Goal: Task Accomplishment & Management: Use online tool/utility

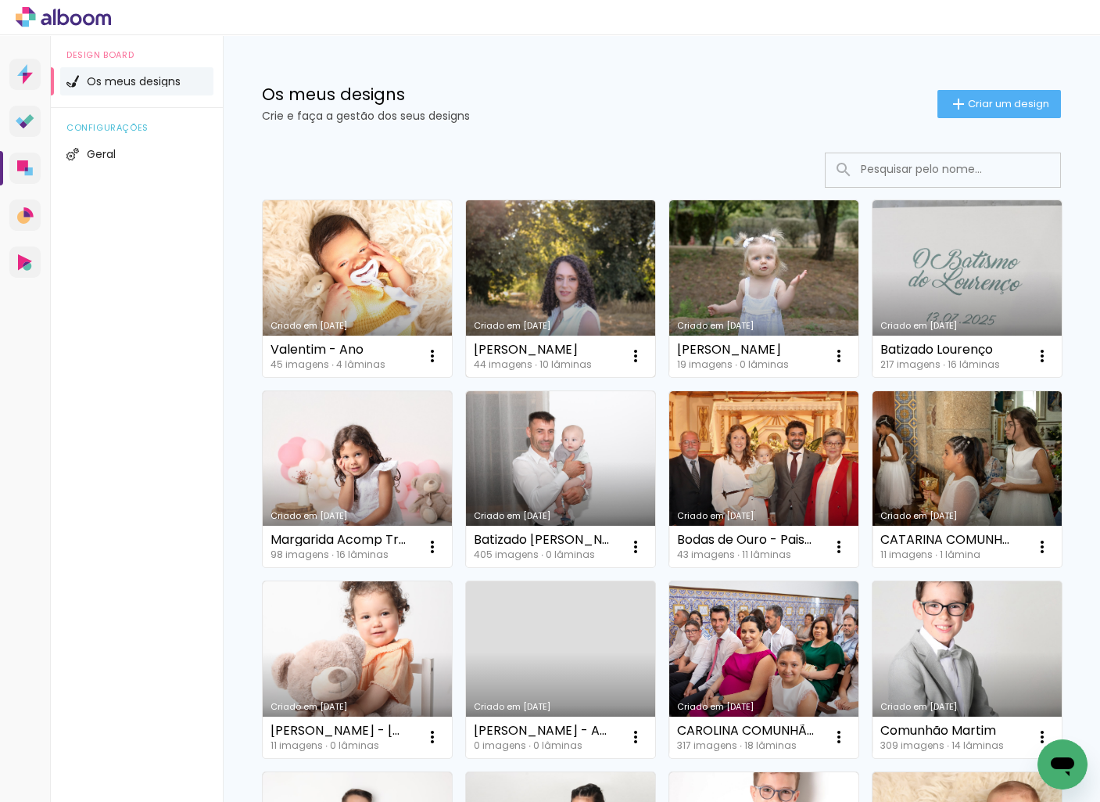
click at [562, 260] on link "Criado em [DATE]" at bounding box center [560, 288] width 189 height 177
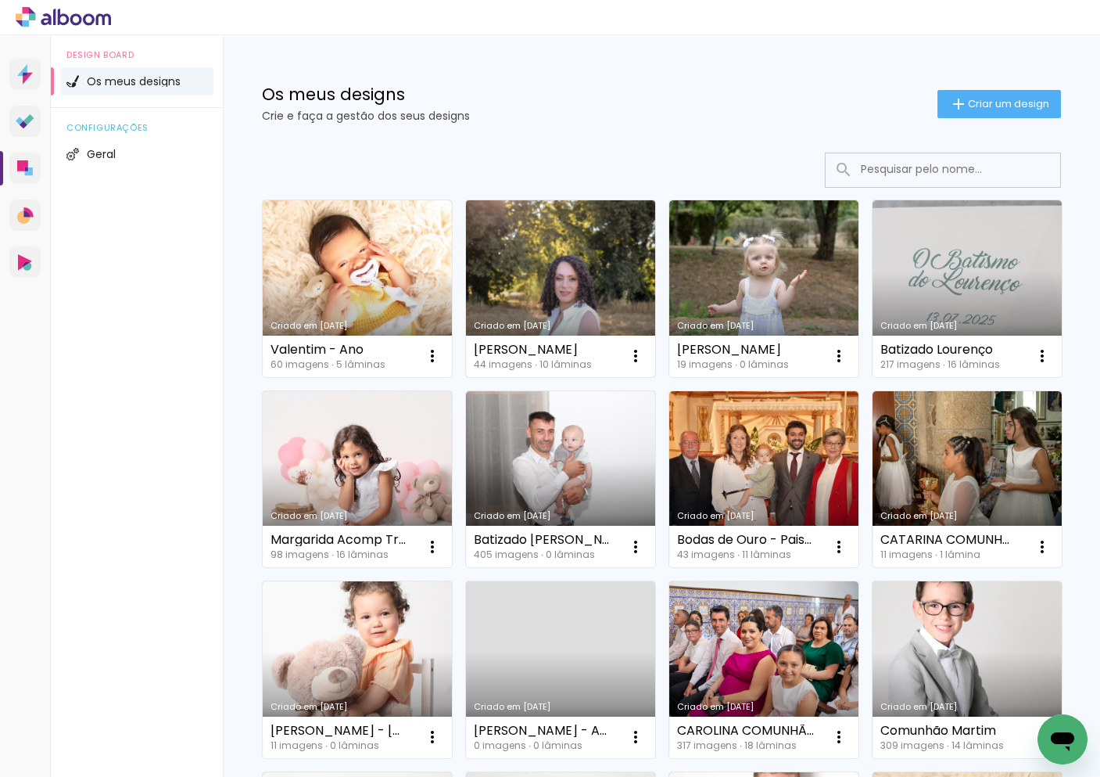
click at [564, 257] on link "Criado em [DATE]" at bounding box center [560, 288] width 189 height 177
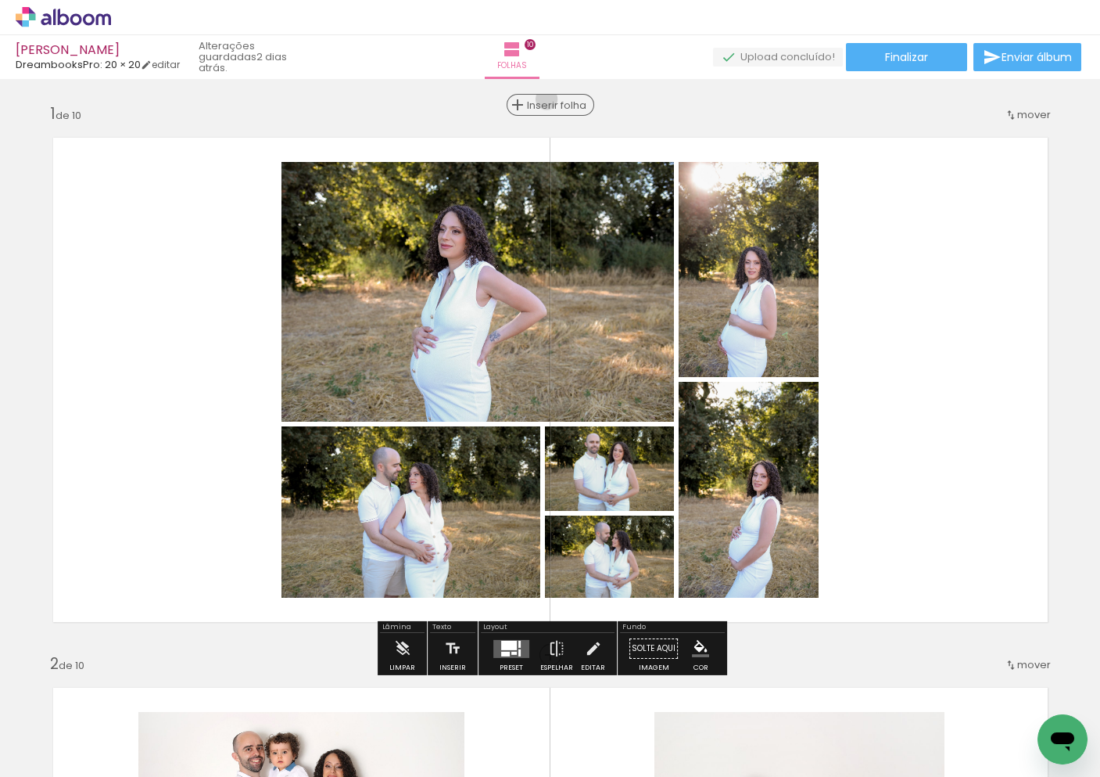
click at [547, 100] on span "Inserir folha" at bounding box center [557, 105] width 61 height 10
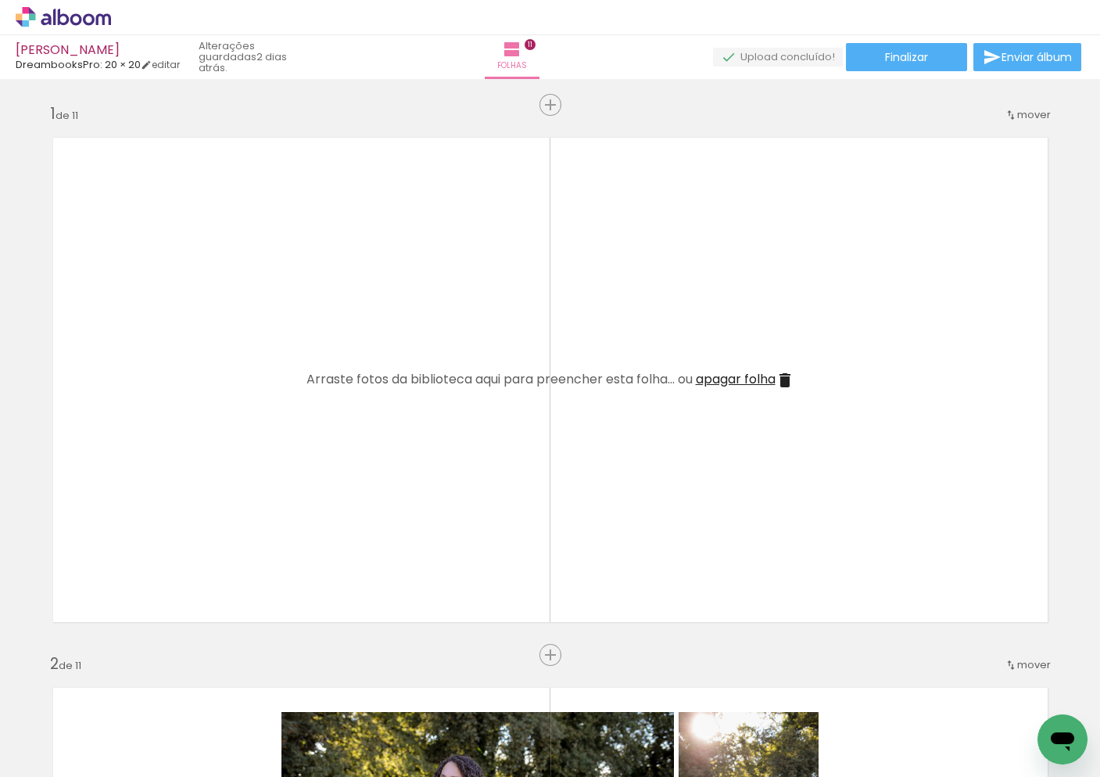
scroll to position [0, 724]
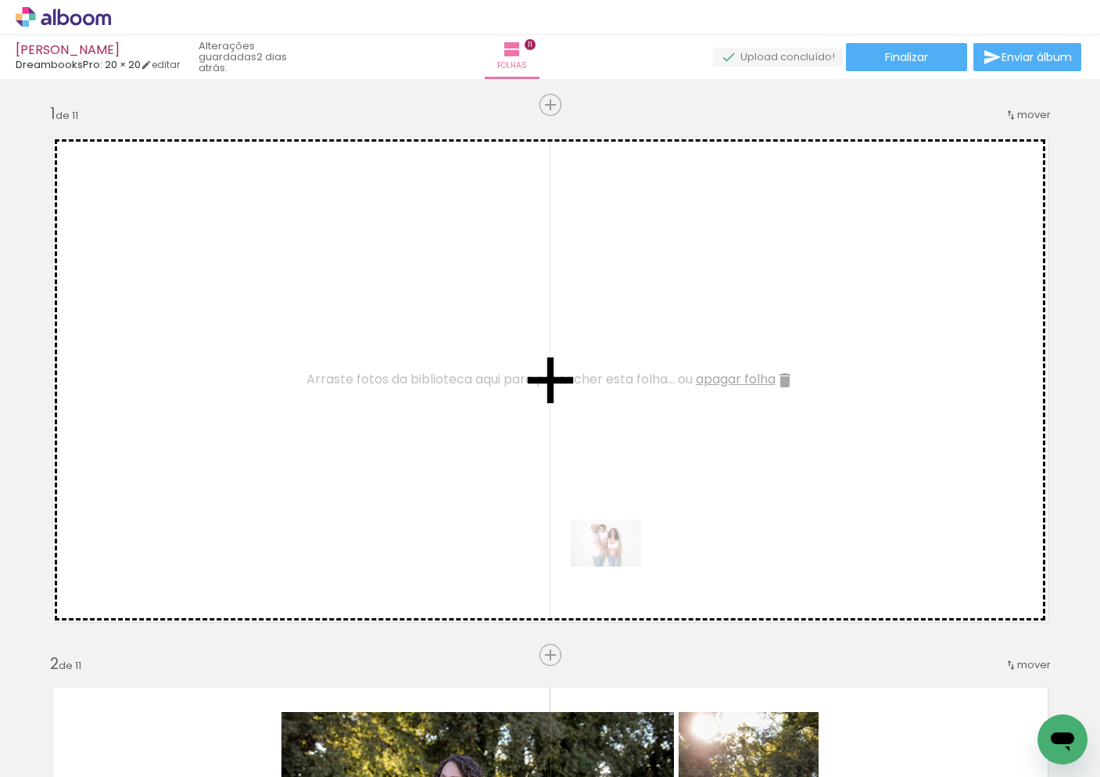
drag, startPoint x: 401, startPoint y: 737, endPoint x: 650, endPoint y: 617, distance: 276.0
click at [622, 563] on quentale-workspace at bounding box center [550, 388] width 1100 height 777
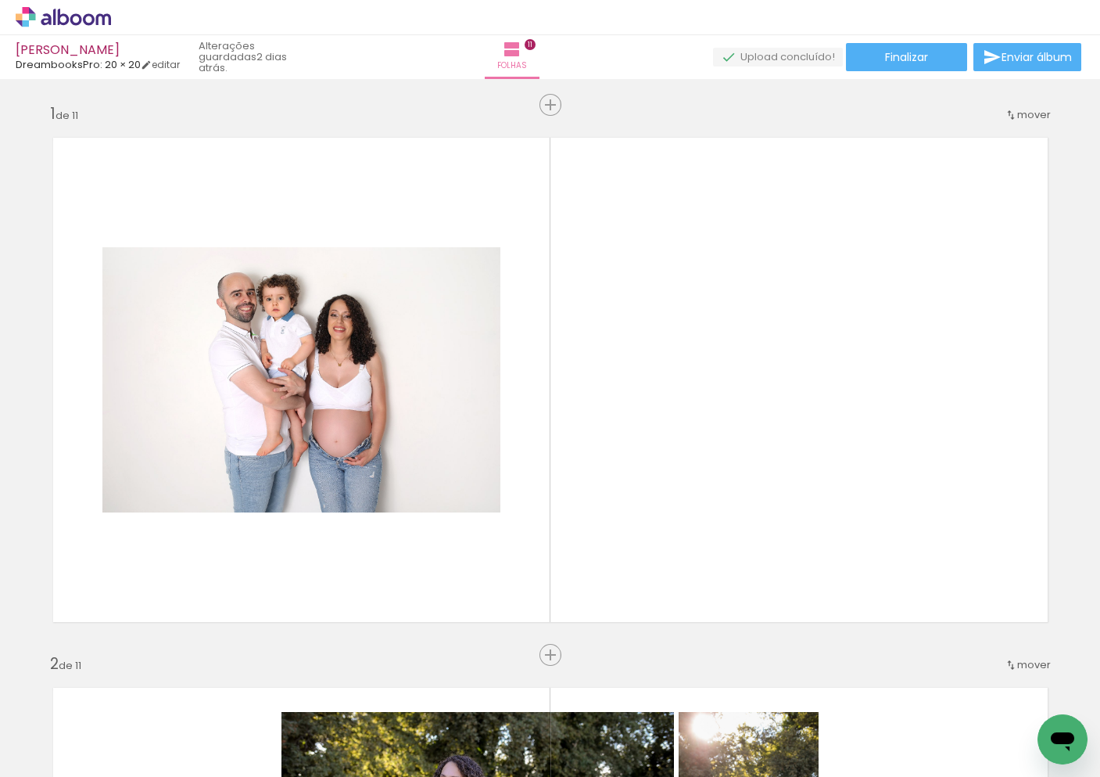
scroll to position [0, 1911]
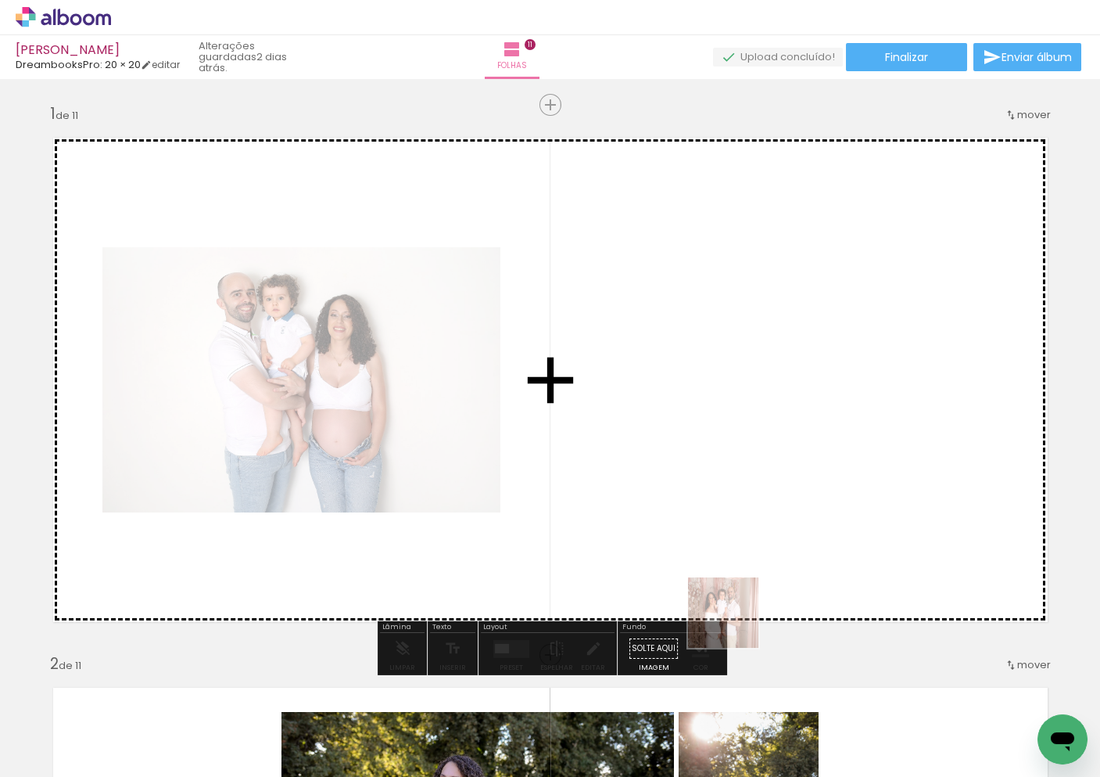
drag, startPoint x: 726, startPoint y: 653, endPoint x: 759, endPoint y: 565, distance: 93.5
click at [759, 565] on quentale-workspace at bounding box center [550, 388] width 1100 height 777
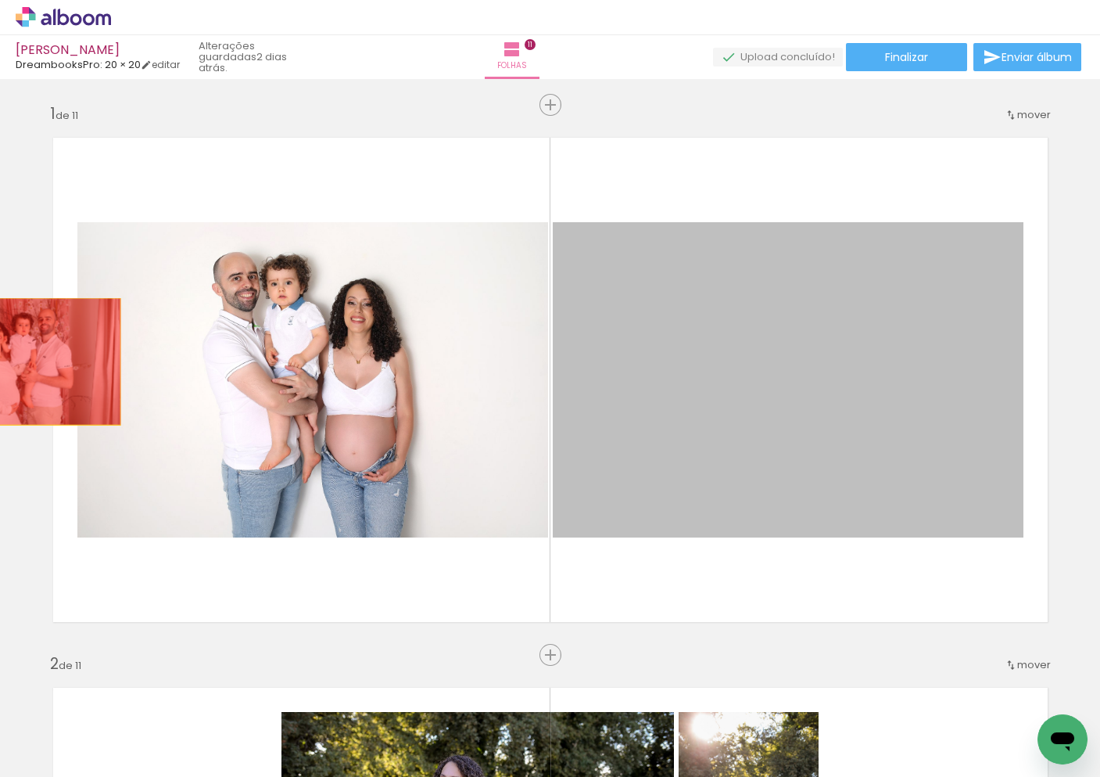
drag, startPoint x: 354, startPoint y: 386, endPoint x: 25, endPoint y: 361, distance: 330.2
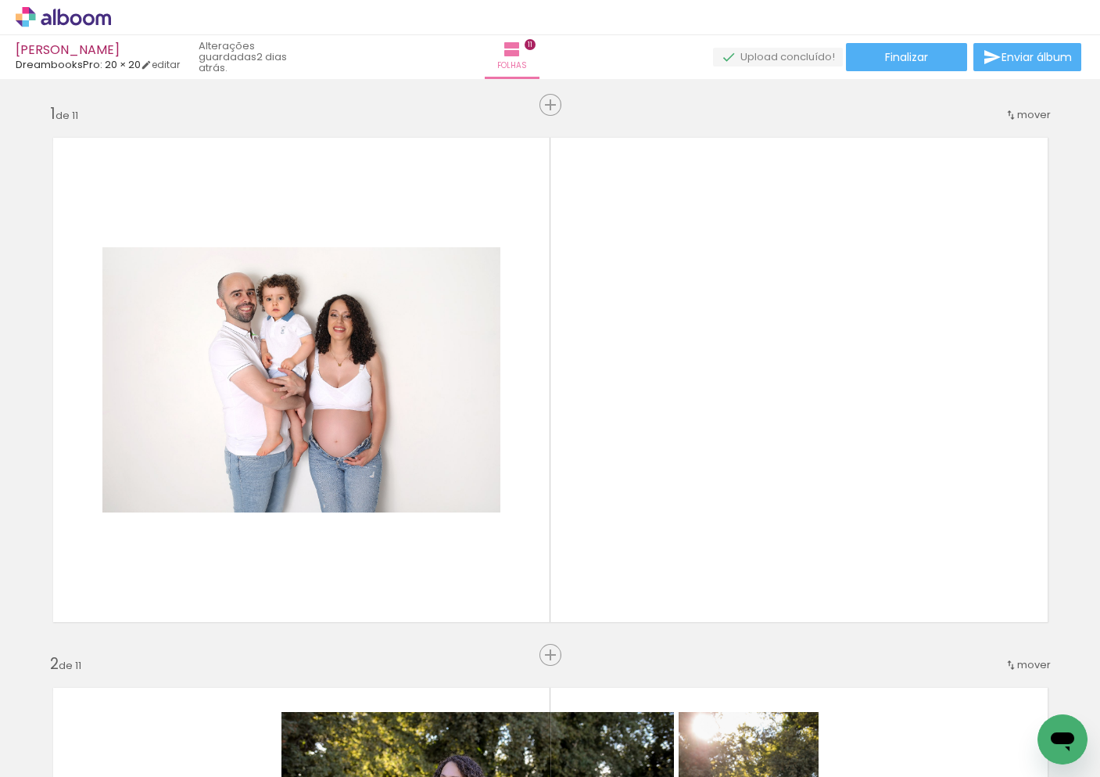
scroll to position [0, 1559]
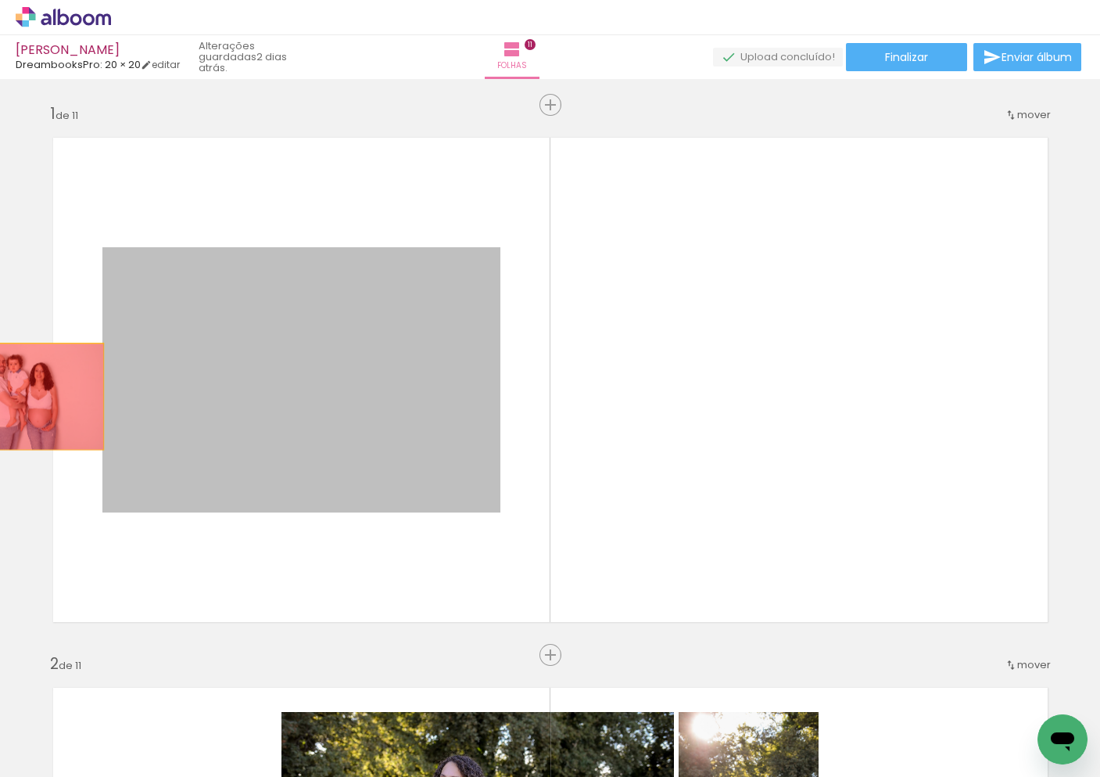
drag, startPoint x: 321, startPoint y: 405, endPoint x: 20, endPoint y: 397, distance: 301.2
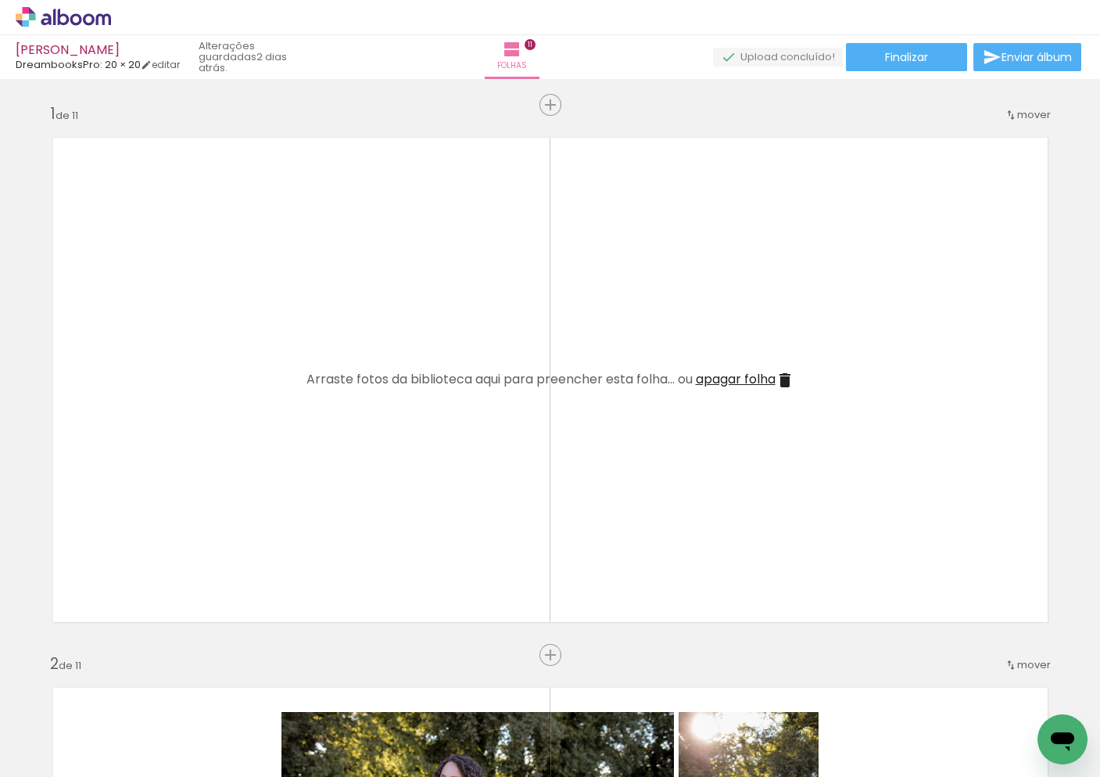
click at [755, 384] on span "apagar folha" at bounding box center [736, 379] width 80 height 18
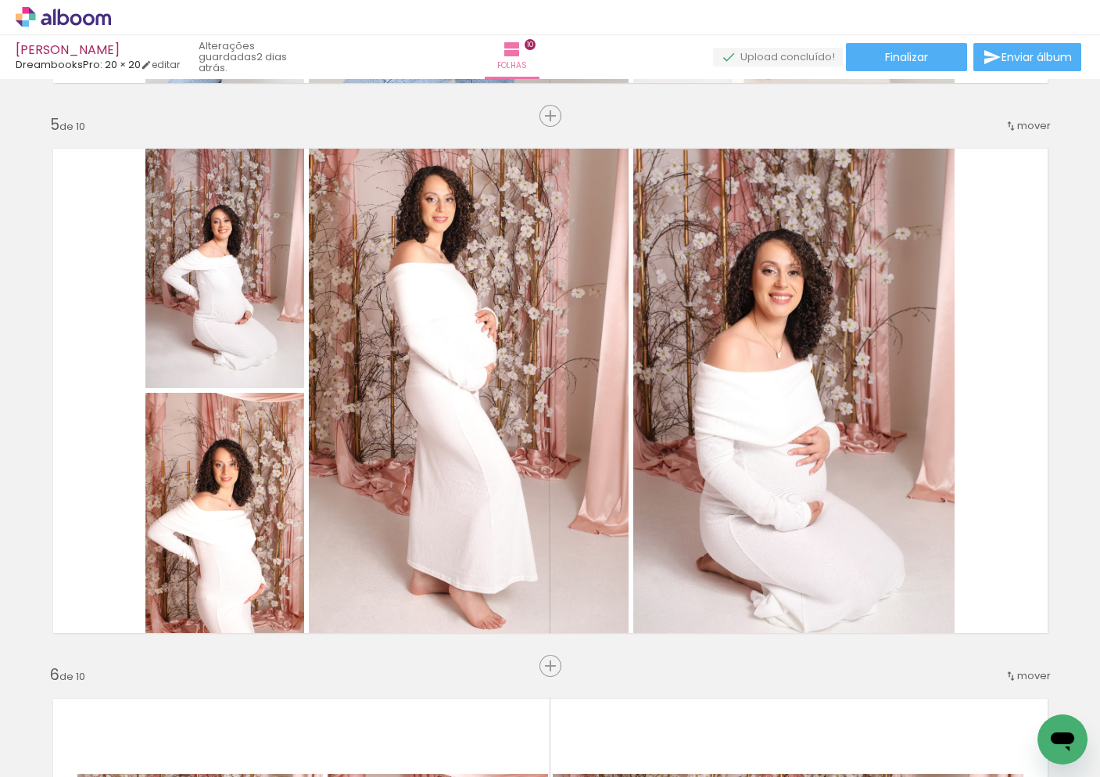
scroll to position [2247, 0]
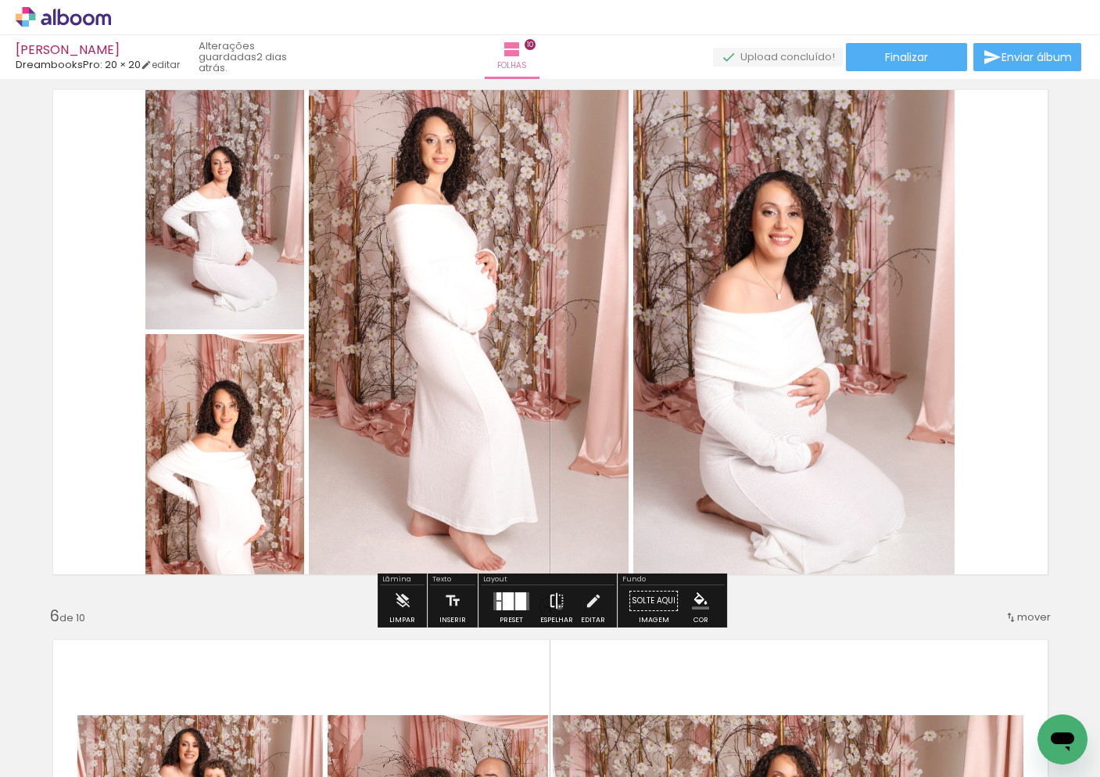
click at [556, 606] on iron-icon at bounding box center [556, 600] width 17 height 31
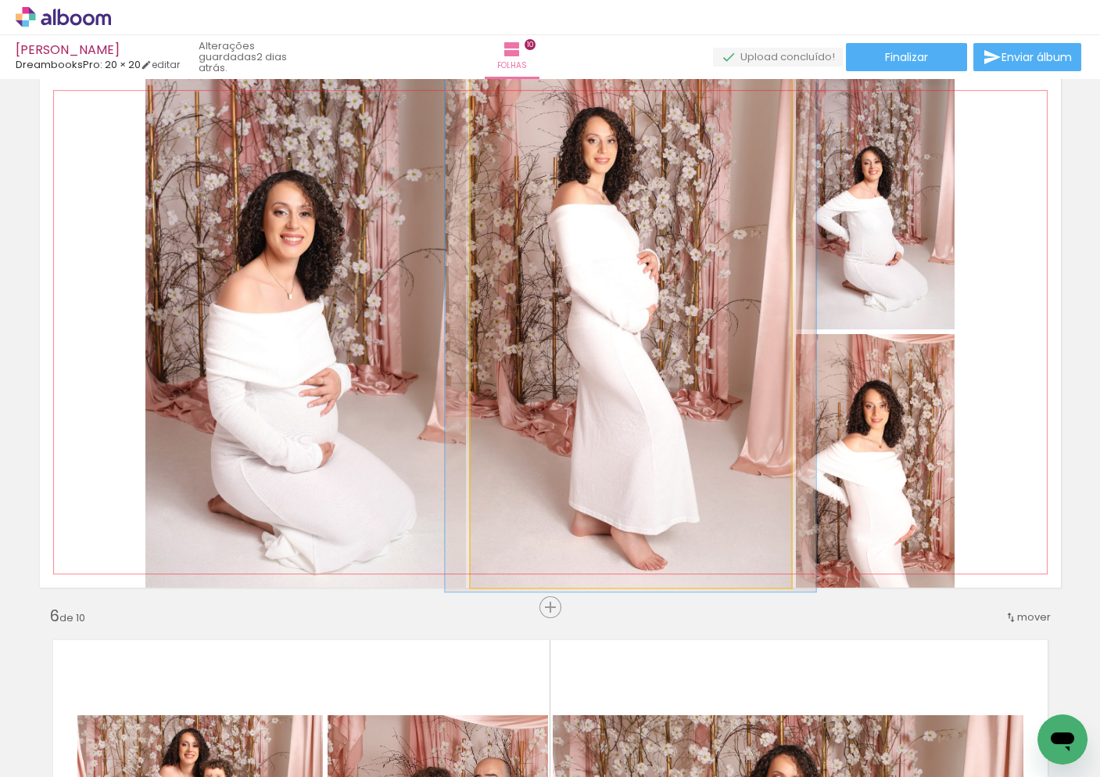
drag, startPoint x: 679, startPoint y: 253, endPoint x: 659, endPoint y: 282, distance: 34.7
click at [681, 253] on div at bounding box center [630, 312] width 371 height 557
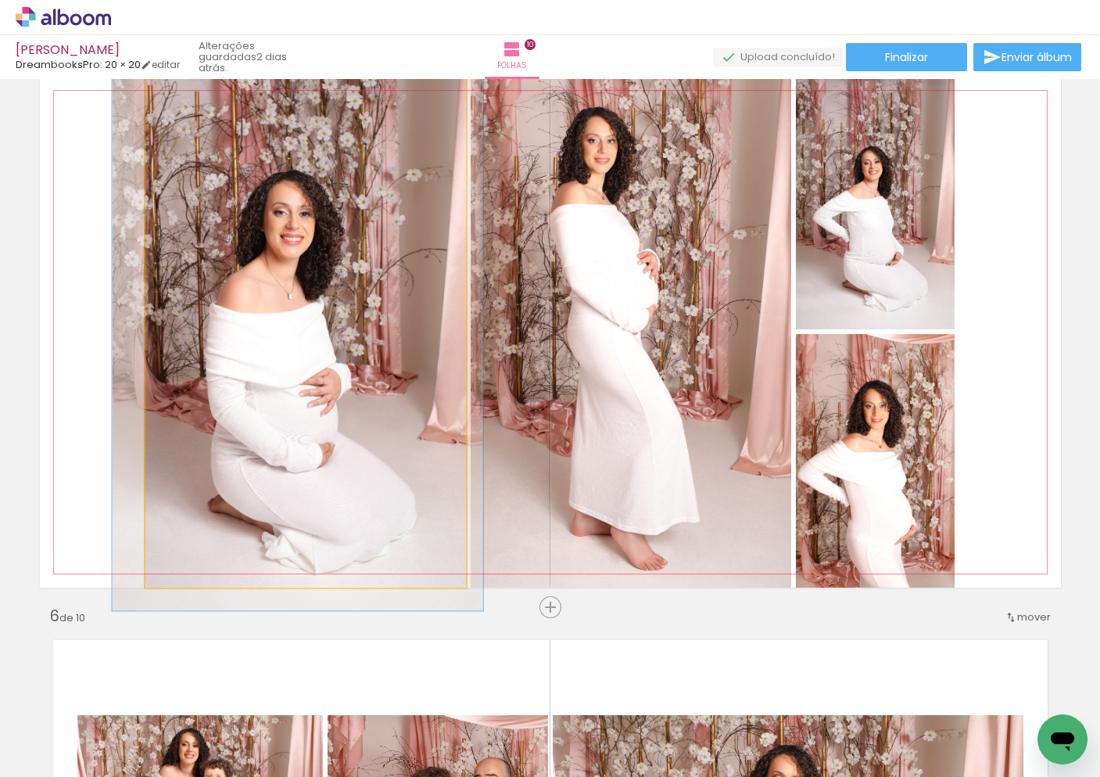
drag, startPoint x: 366, startPoint y: 337, endPoint x: 364, endPoint y: 325, distance: 11.8
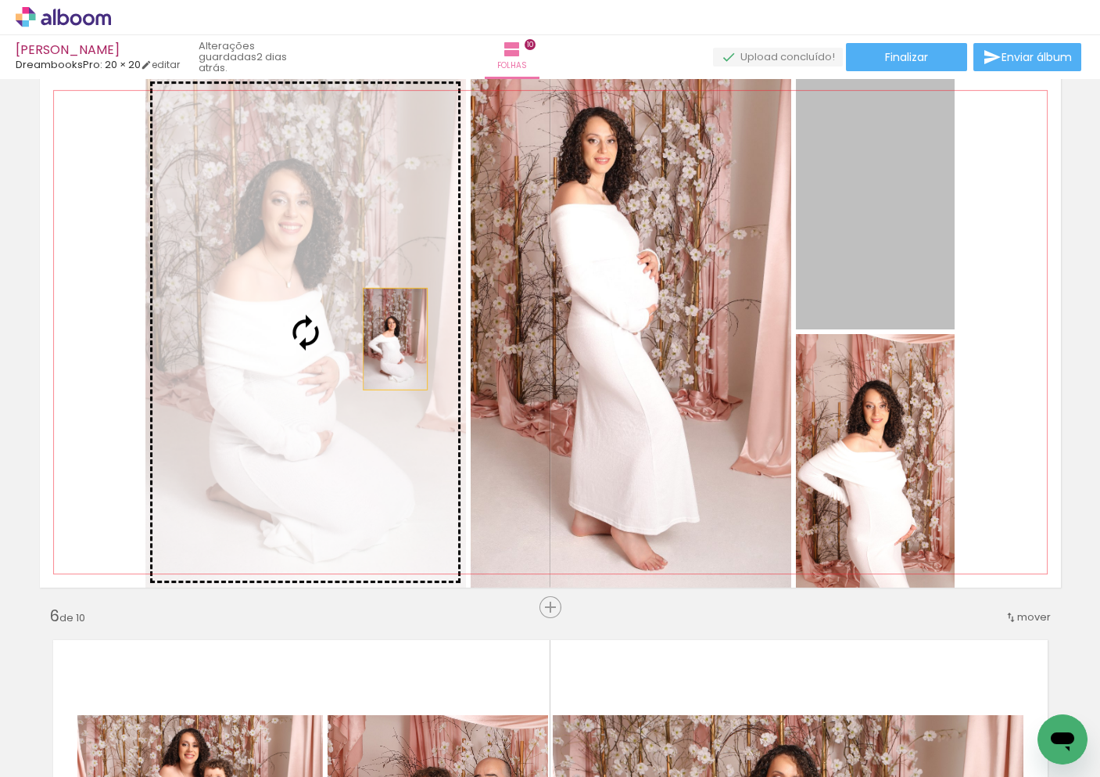
drag, startPoint x: 862, startPoint y: 268, endPoint x: 388, endPoint y: 339, distance: 479.2
click at [0, 0] on slot at bounding box center [0, 0] width 0 height 0
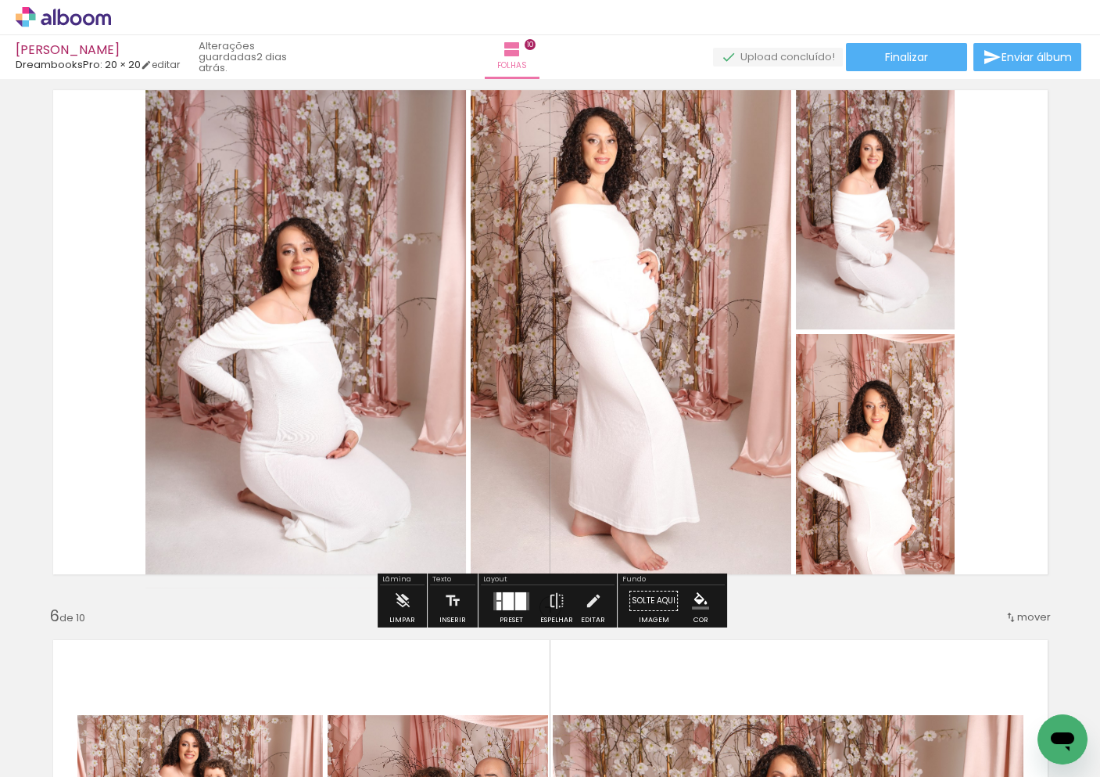
click at [387, 386] on div at bounding box center [305, 332] width 340 height 511
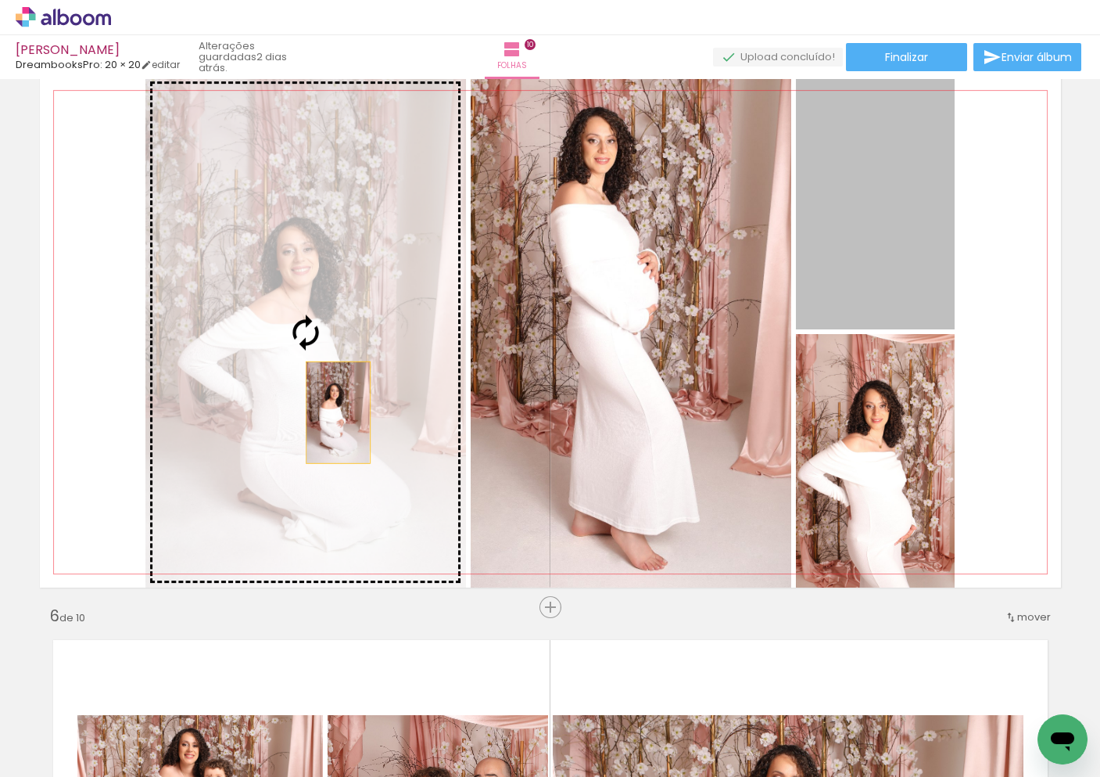
drag, startPoint x: 896, startPoint y: 262, endPoint x: 336, endPoint y: 412, distance: 579.7
click at [0, 0] on slot at bounding box center [0, 0] width 0 height 0
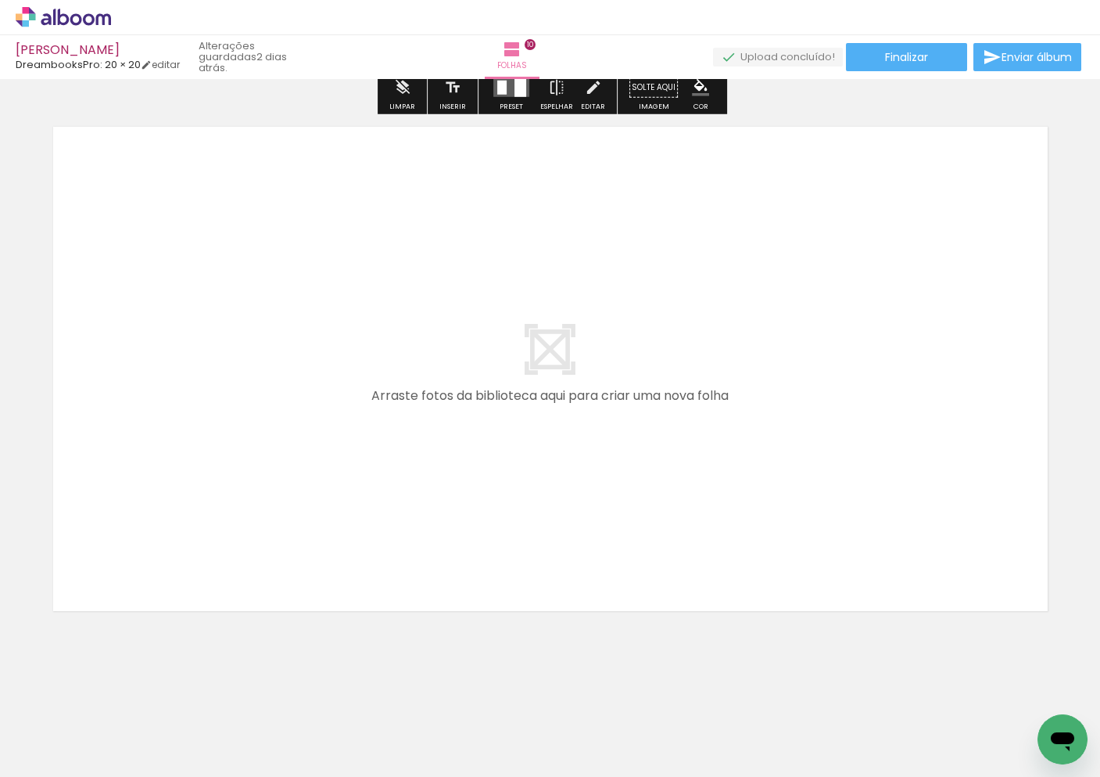
scroll to position [5509, 0]
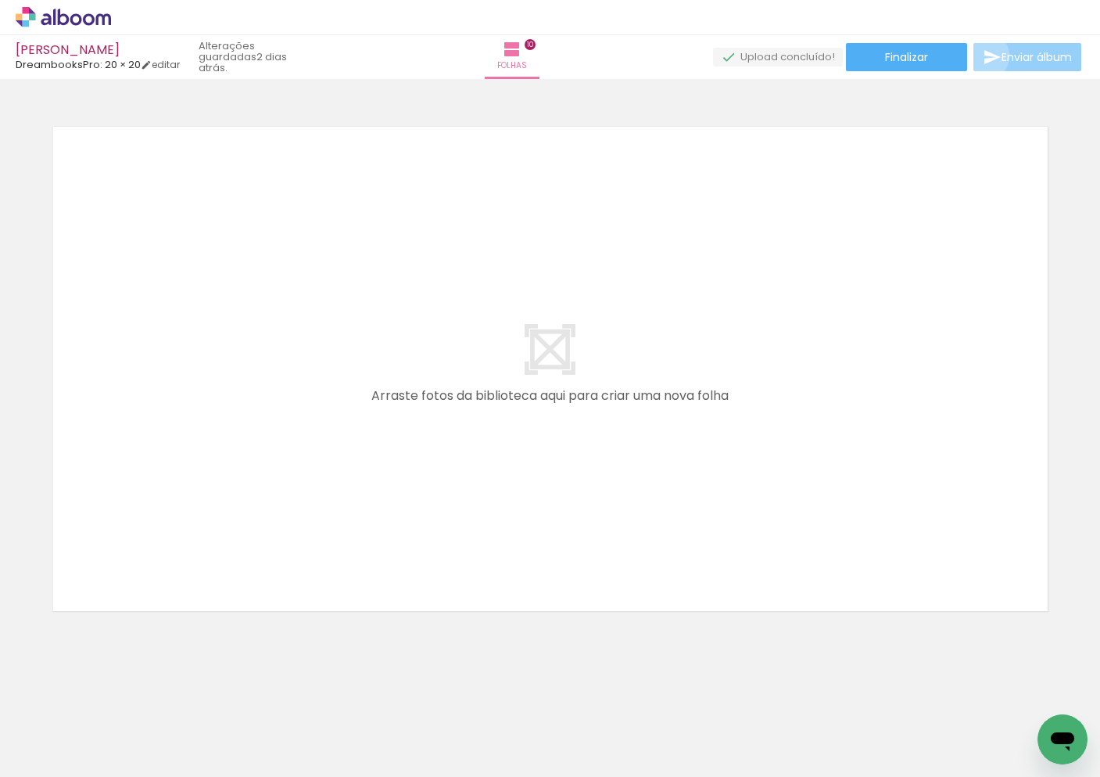
click at [983, 56] on iron-icon at bounding box center [992, 57] width 19 height 19
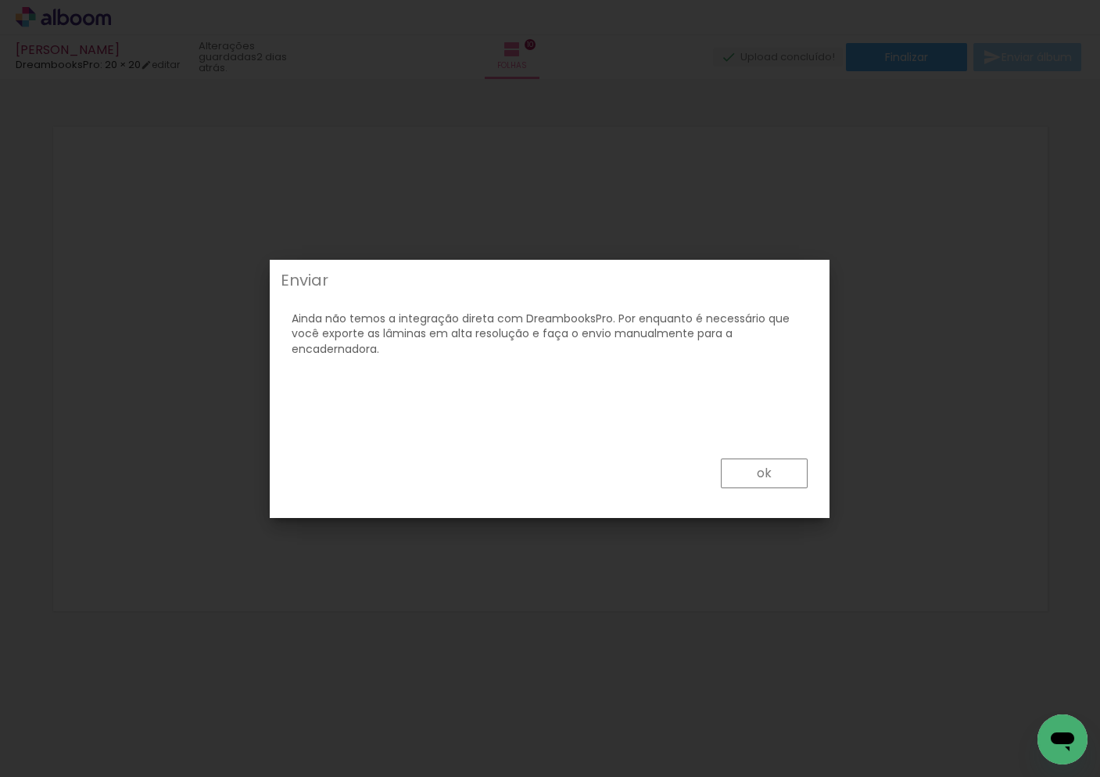
click at [0, 0] on slot "ok" at bounding box center [0, 0] width 0 height 0
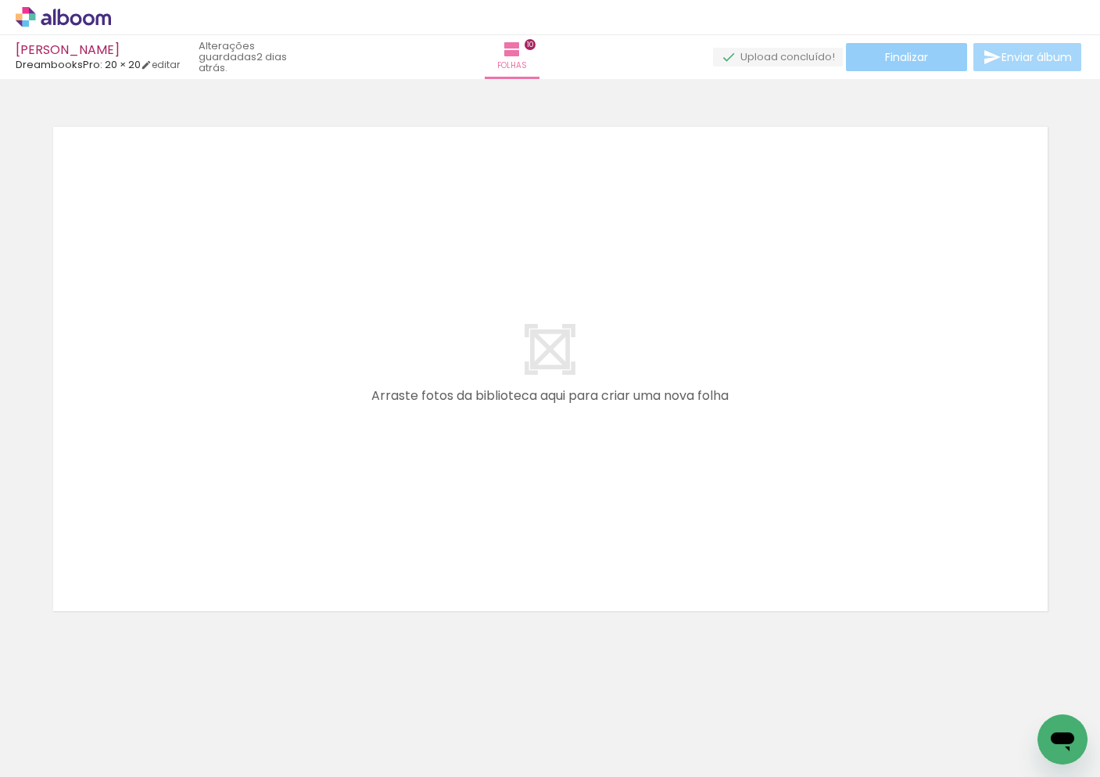
click at [904, 61] on span "Finalizar" at bounding box center [906, 57] width 43 height 11
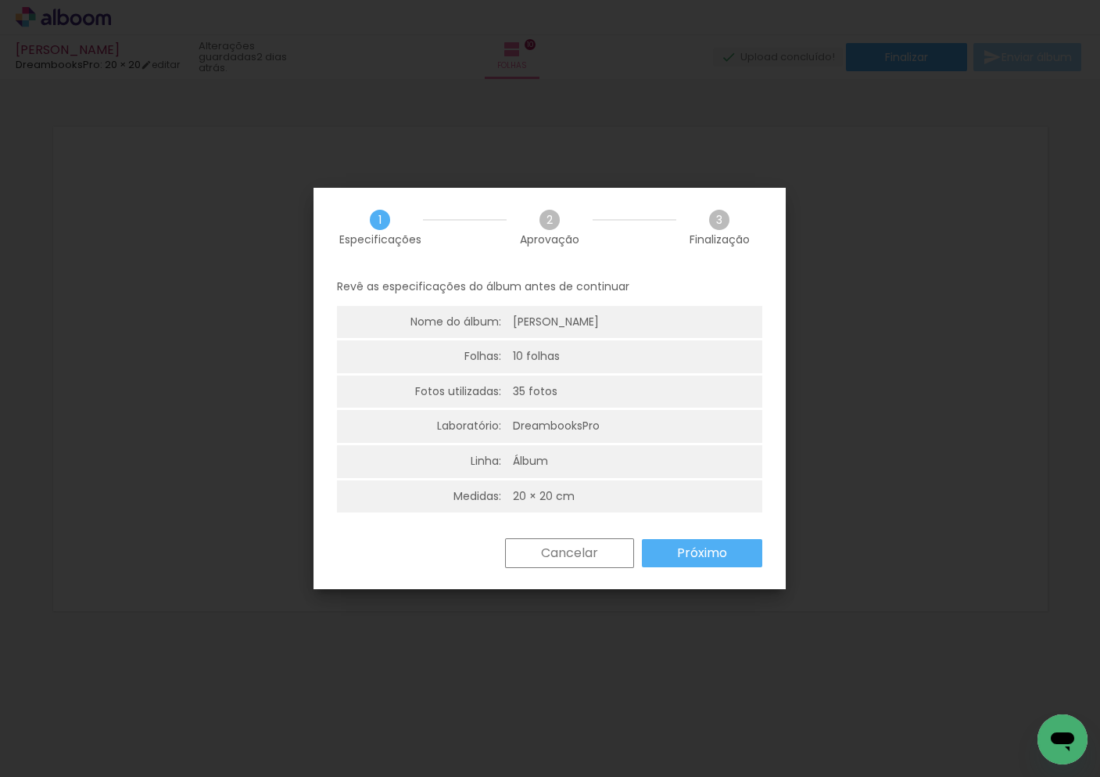
scroll to position [1, 0]
click at [0, 0] on slot "Próximo" at bounding box center [0, 0] width 0 height 0
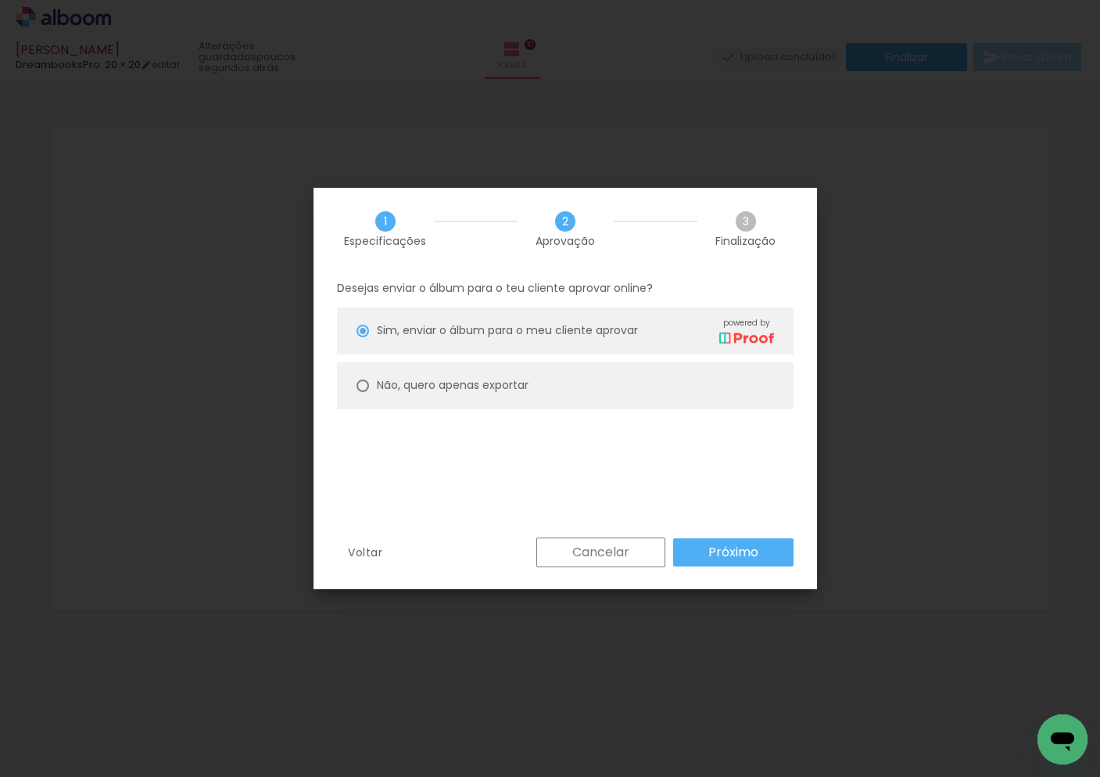
click at [0, 0] on slot "Não, quero apenas exportar" at bounding box center [0, 0] width 0 height 0
type paper-radio-button "on"
drag, startPoint x: 705, startPoint y: 565, endPoint x: 701, endPoint y: 542, distance: 23.2
click at [705, 565] on div "Cancelar Próximo" at bounding box center [661, 552] width 265 height 30
click at [0, 0] on slot "Próximo" at bounding box center [0, 0] width 0 height 0
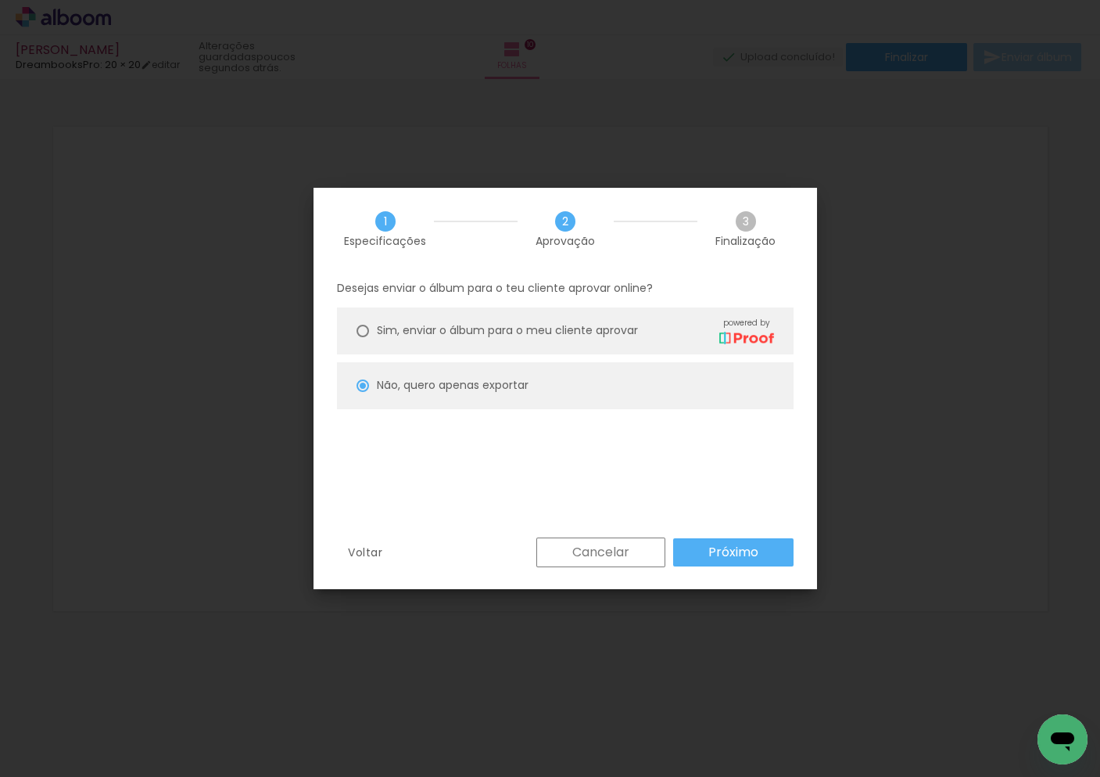
type input "Alta, 300 DPI"
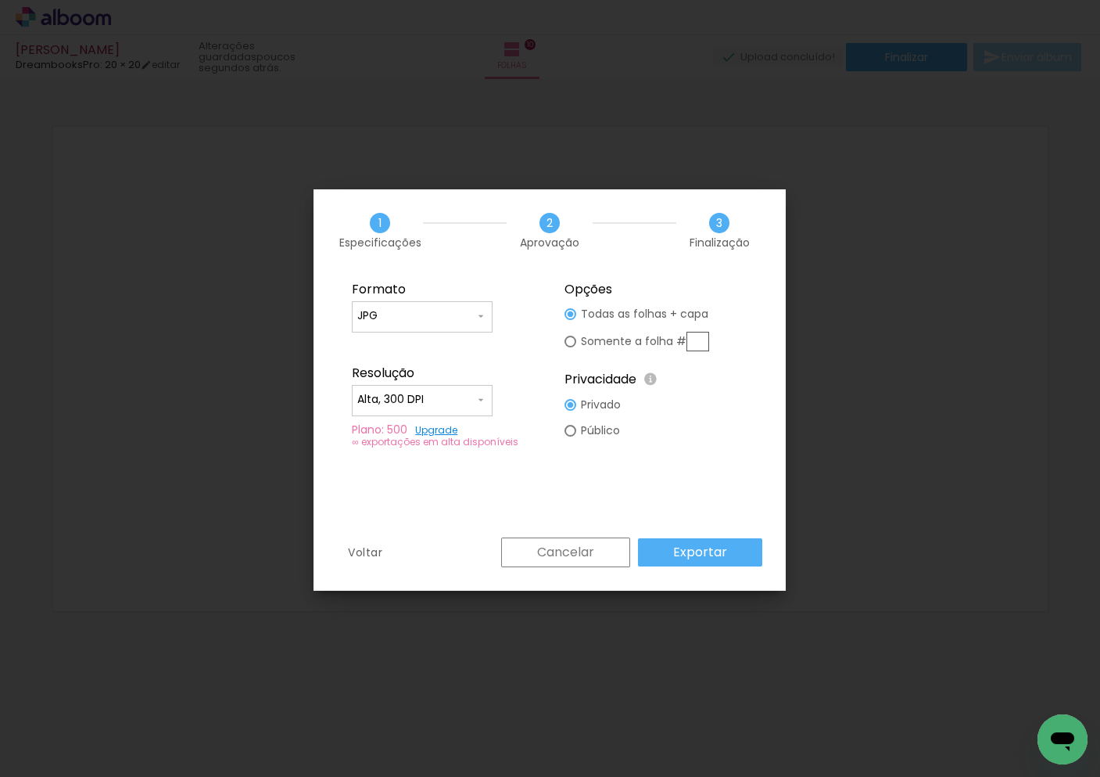
click at [453, 308] on input "JPG" at bounding box center [415, 316] width 117 height 16
click at [450, 349] on paper-item "PDF" at bounding box center [422, 344] width 141 height 31
type input "PDF"
click at [0, 0] on slot "Exportar" at bounding box center [0, 0] width 0 height 0
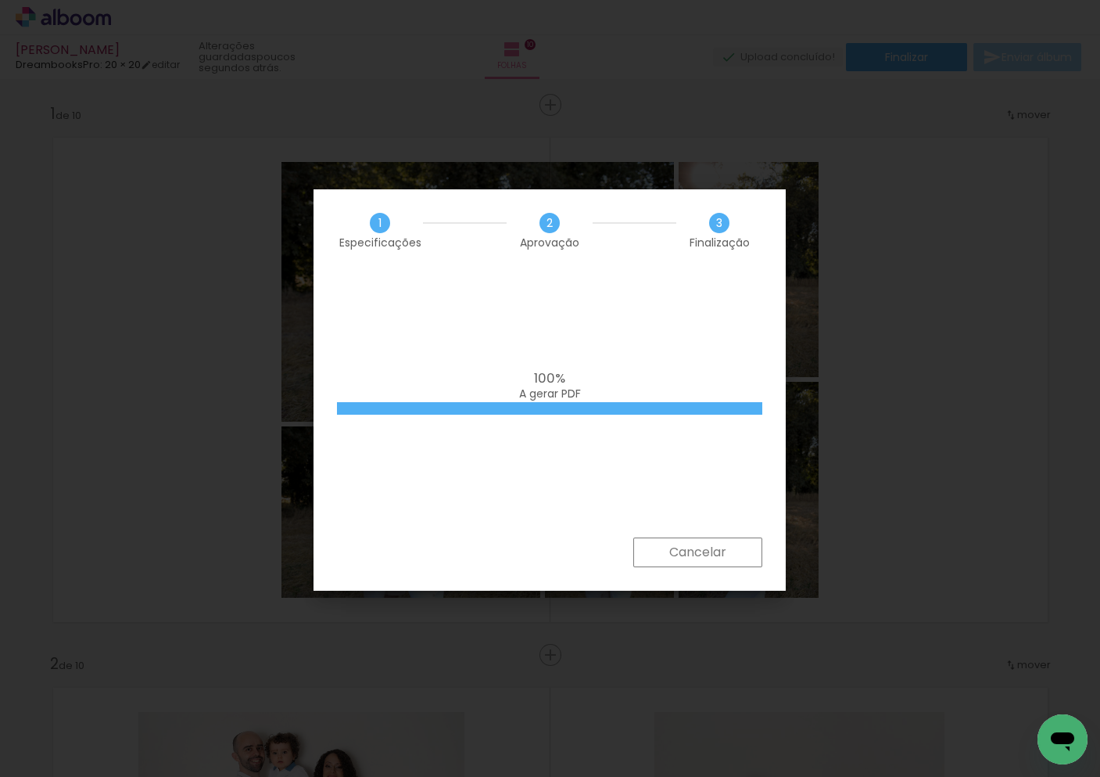
scroll to position [0, 1559]
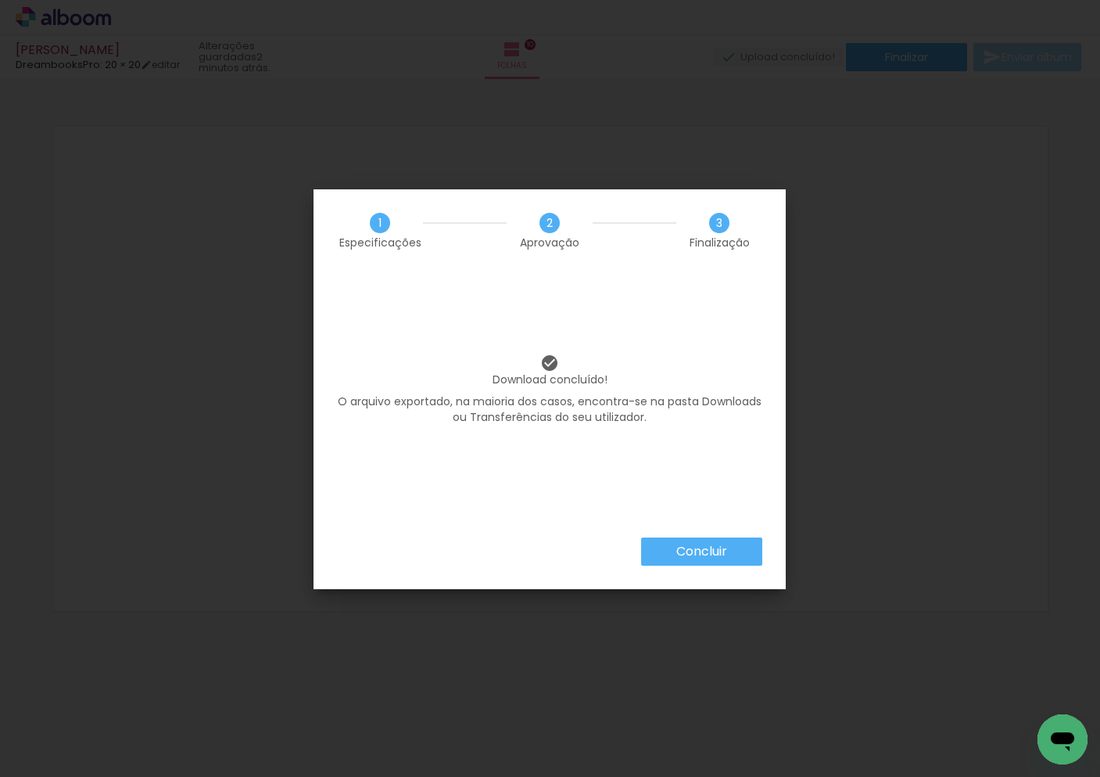
click at [0, 0] on slot "Concluir" at bounding box center [0, 0] width 0 height 0
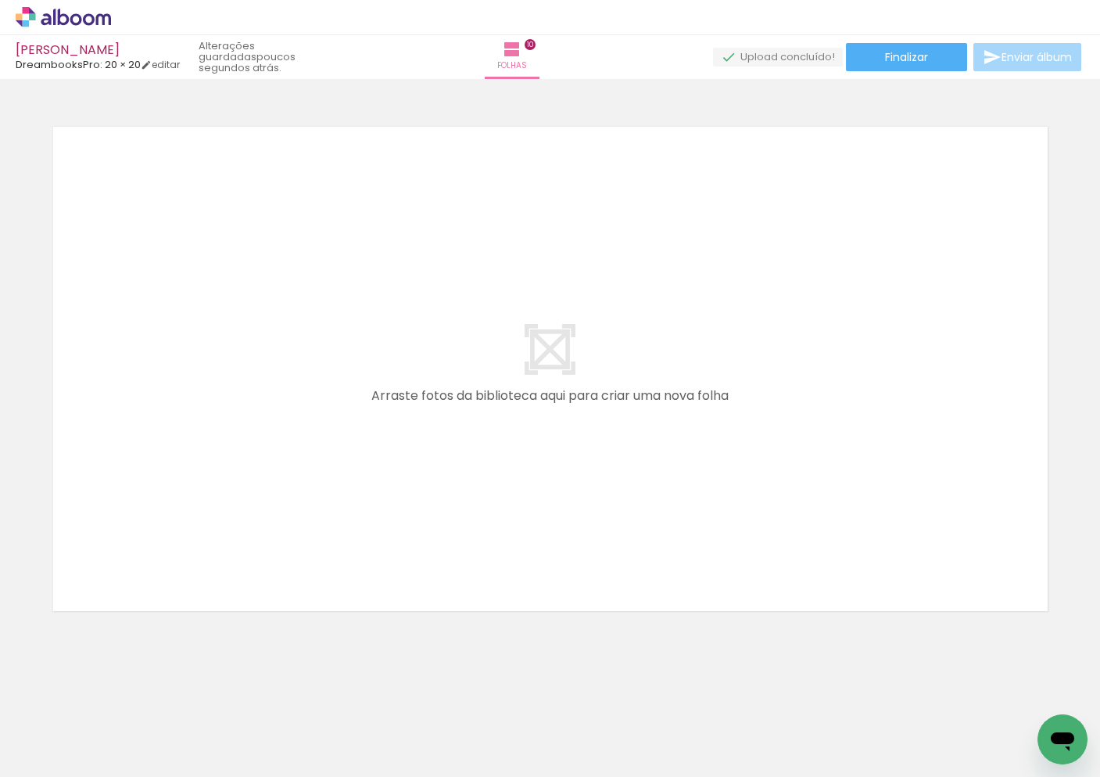
click at [56, 16] on icon at bounding box center [63, 17] width 95 height 20
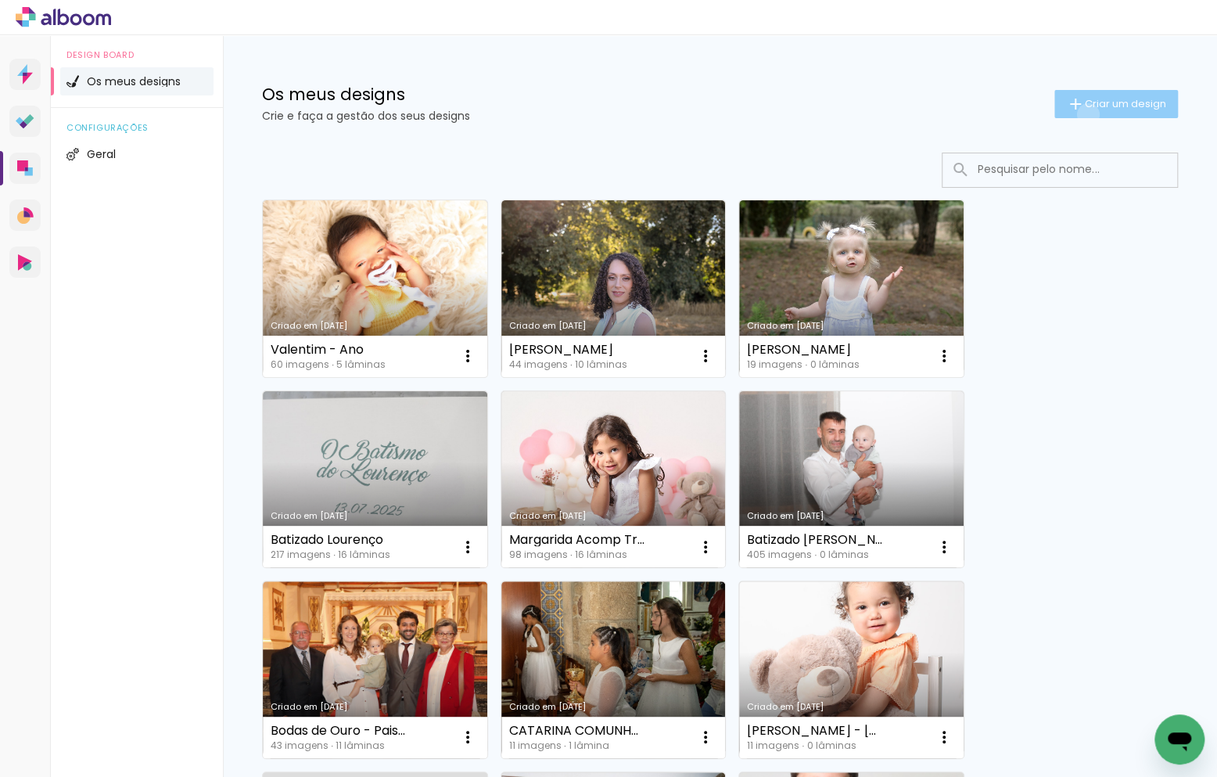
click at [1085, 114] on paper-button "Criar um design" at bounding box center [1116, 104] width 124 height 28
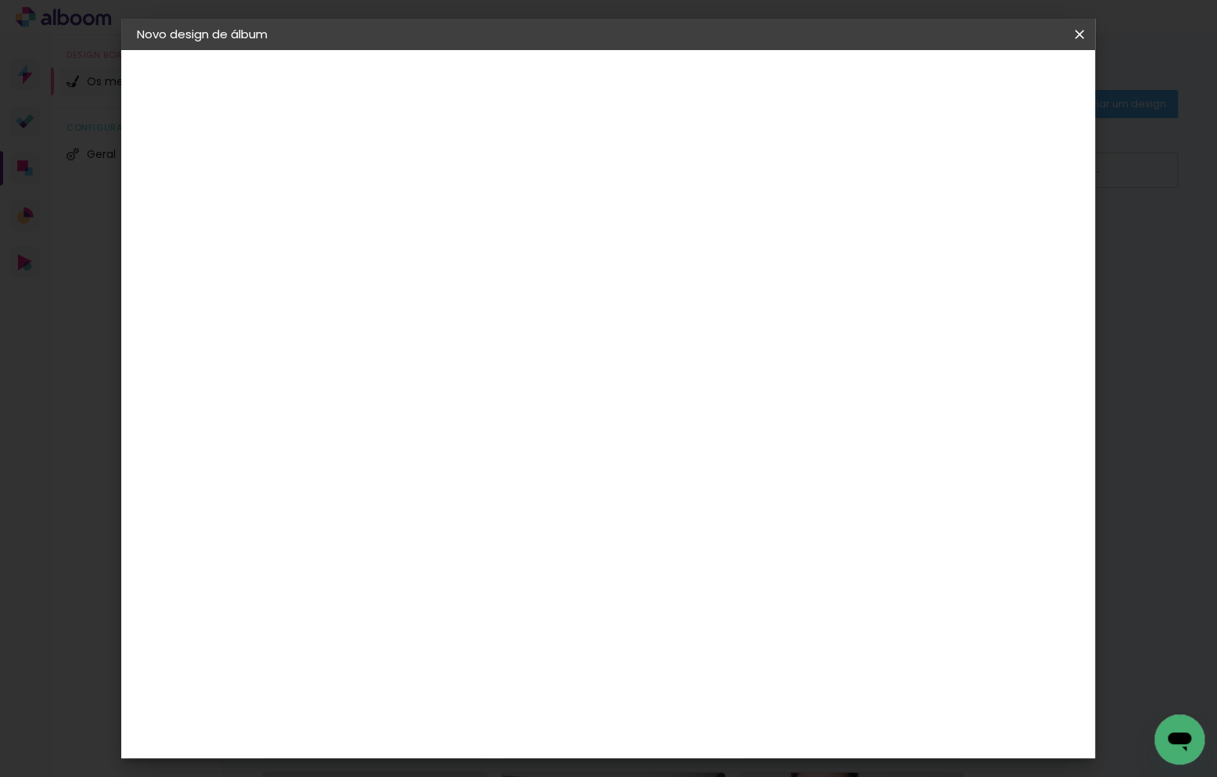
click at [398, 223] on paper-input-container "Título do álbum" at bounding box center [392, 211] width 11 height 40
type input "[PERSON_NAME]"
type paper-input "[PERSON_NAME]"
click at [0, 0] on slot "Avançar" at bounding box center [0, 0] width 0 height 0
click at [485, 364] on paper-item "DreambooksPro" at bounding box center [416, 353] width 137 height 34
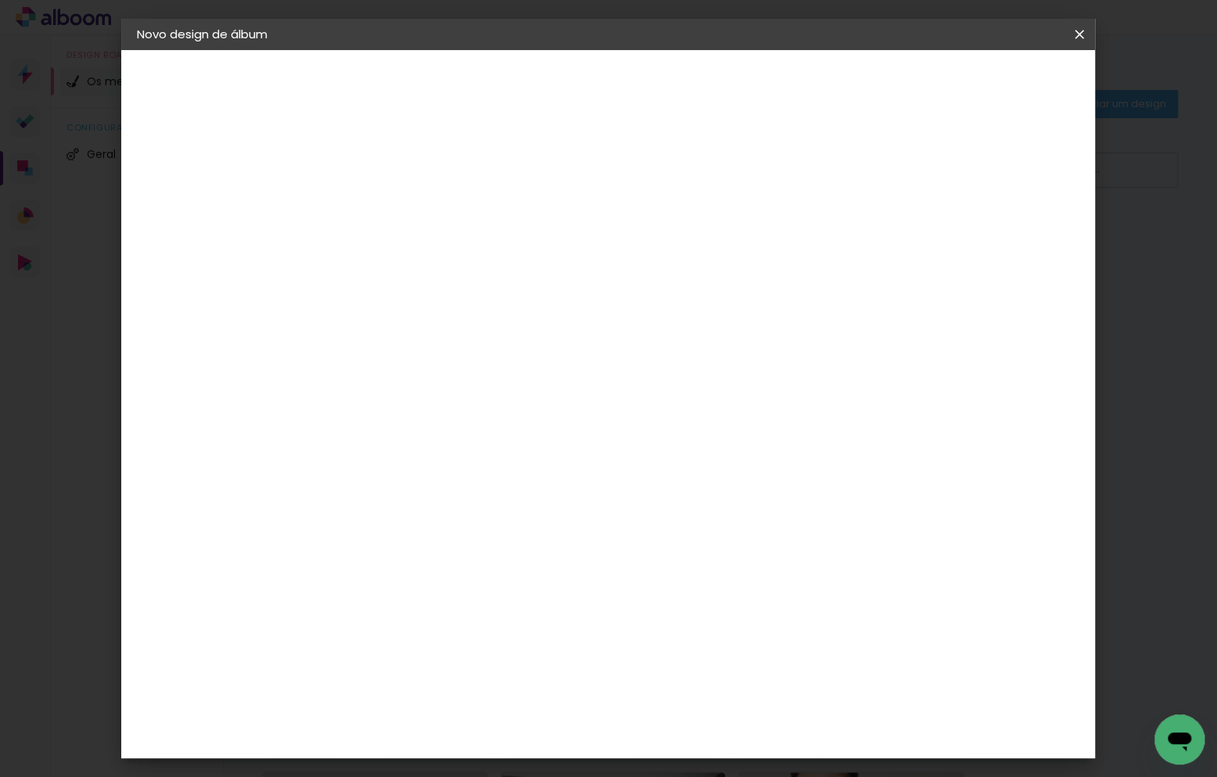
click at [622, 92] on paper-button "Avançar" at bounding box center [583, 83] width 77 height 27
click at [454, 260] on input "text" at bounding box center [423, 272] width 61 height 24
click at [683, 266] on paper-item "Álbum" at bounding box center [710, 259] width 313 height 31
type input "Álbum"
click at [498, 710] on span "20 × 20" at bounding box center [461, 726] width 73 height 32
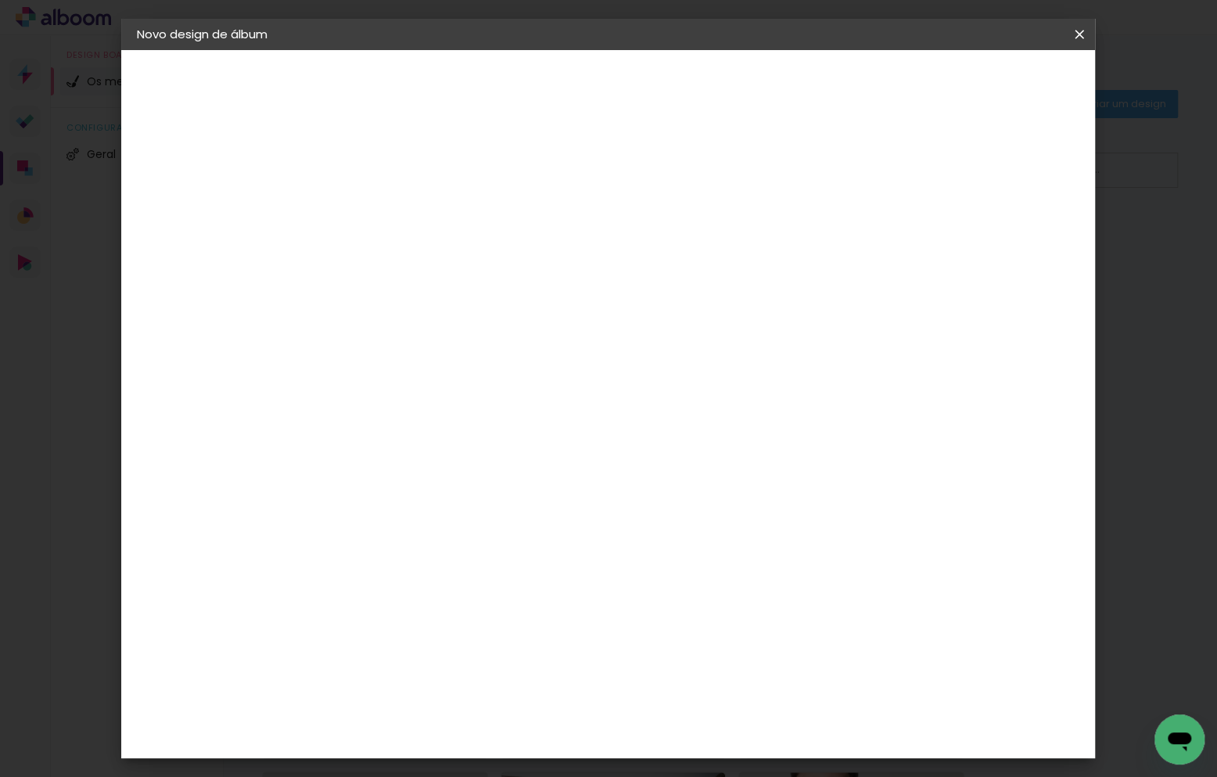
click at [0, 0] on slot "Avançar" at bounding box center [0, 0] width 0 height 0
click at [992, 88] on span "Iniciar design" at bounding box center [956, 82] width 71 height 11
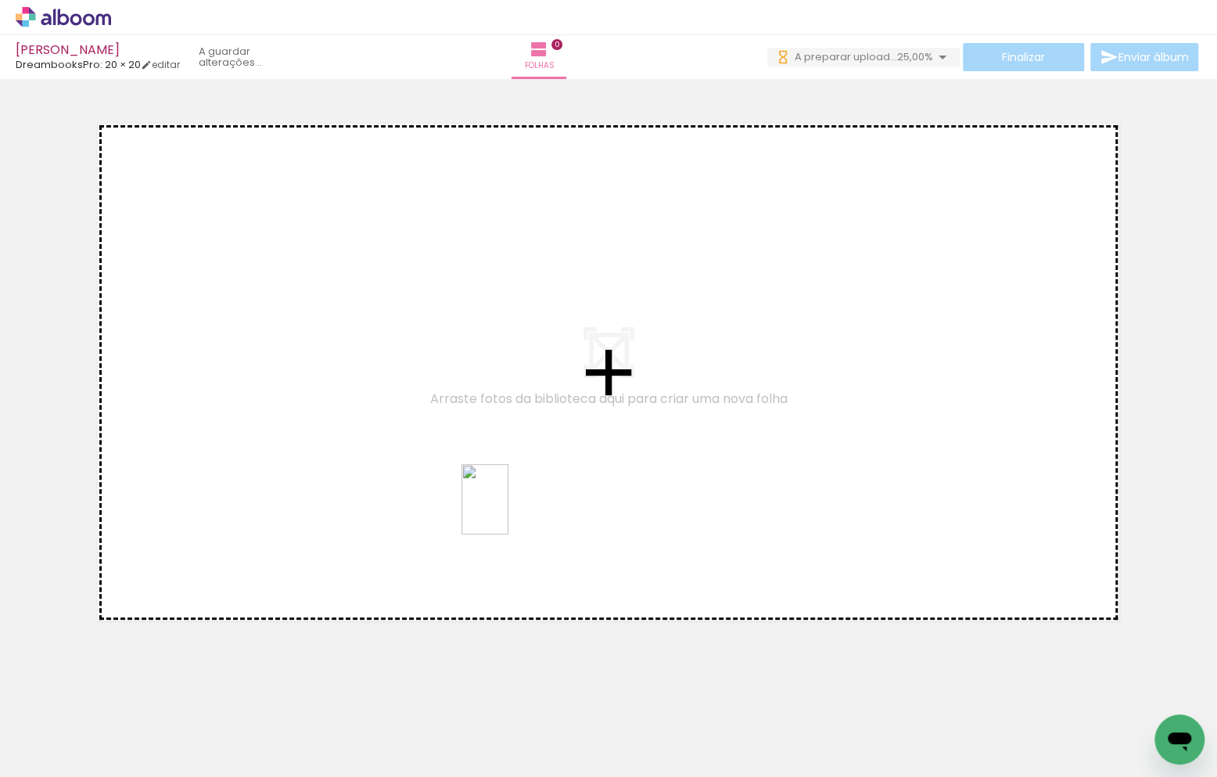
drag, startPoint x: 492, startPoint y: 714, endPoint x: 508, endPoint y: 511, distance: 204.0
click at [508, 511] on quentale-workspace at bounding box center [608, 388] width 1217 height 777
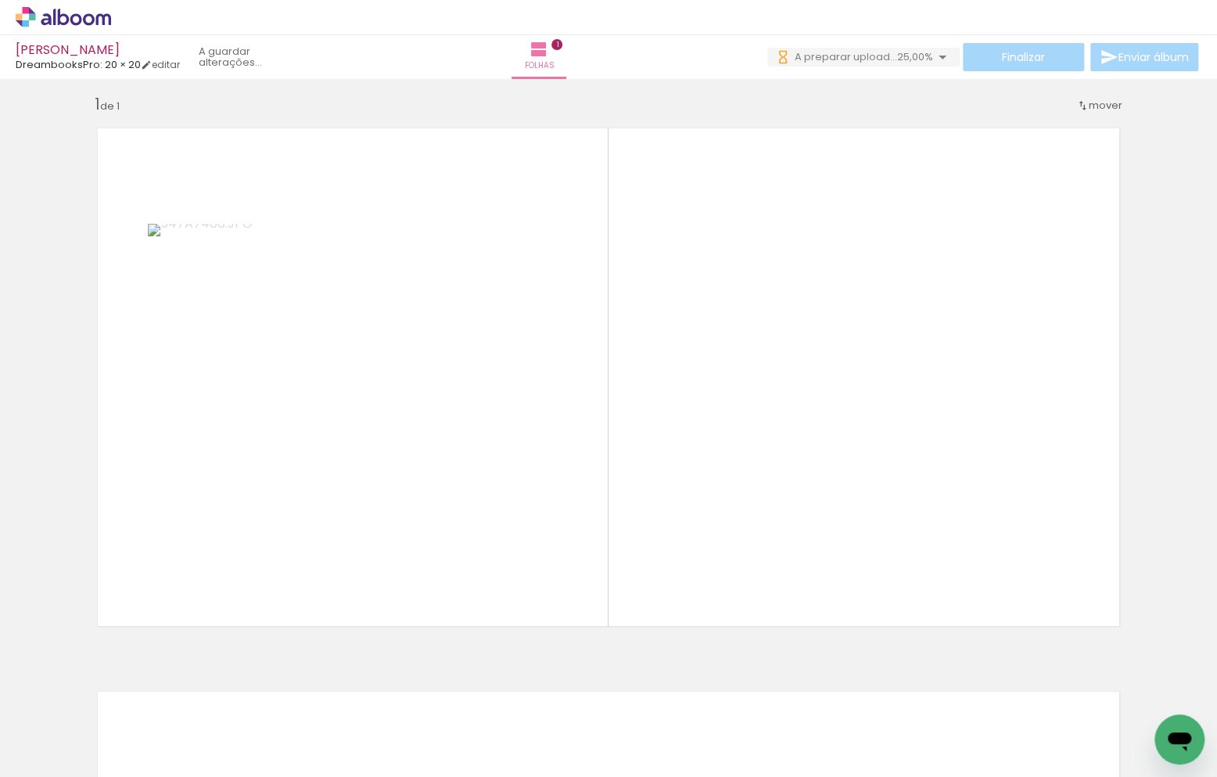
scroll to position [8, 0]
drag, startPoint x: 658, startPoint y: 721, endPoint x: 641, endPoint y: 541, distance: 180.7
click at [641, 541] on quentale-workspace at bounding box center [608, 388] width 1217 height 777
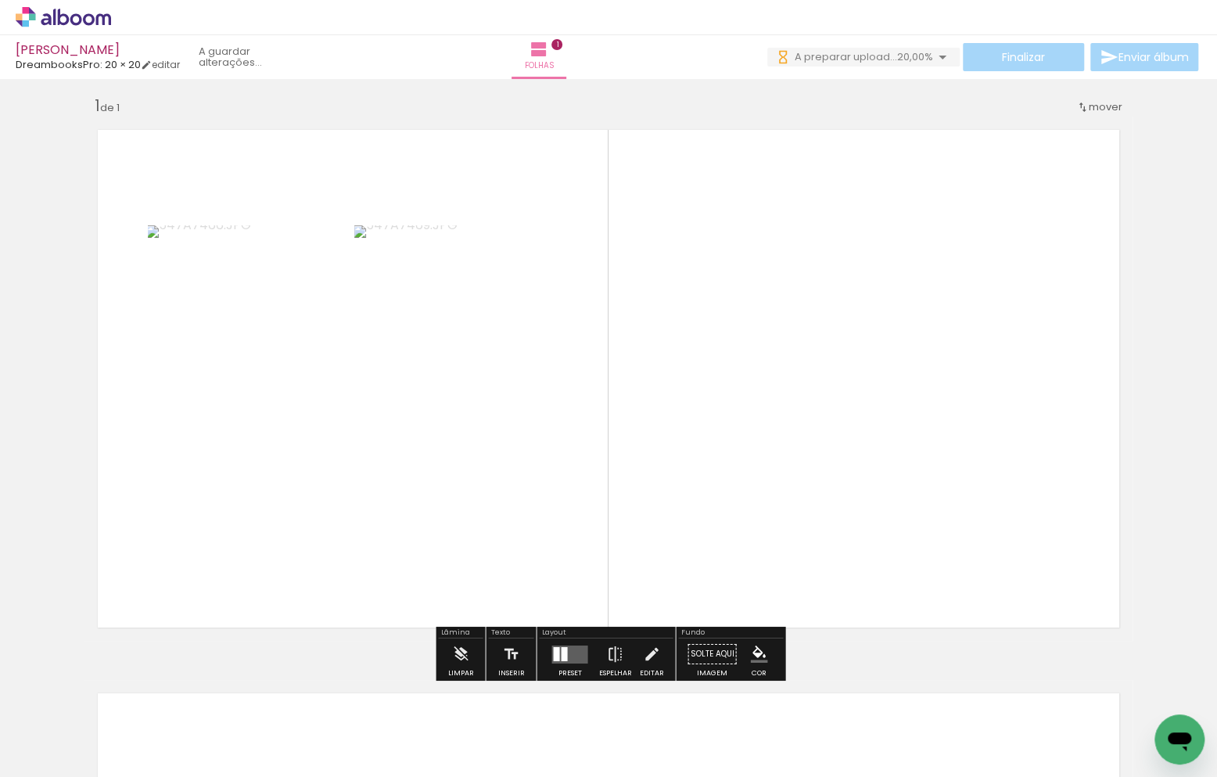
scroll to position [0, 0]
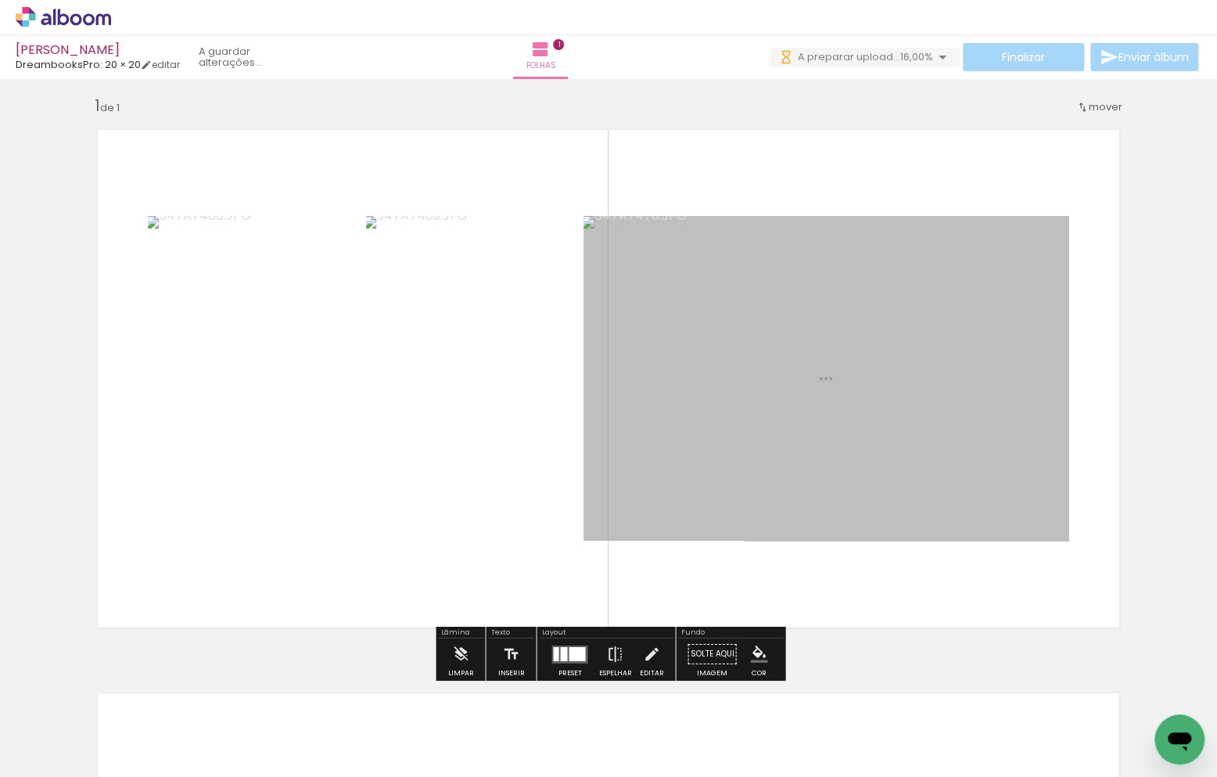
drag, startPoint x: 761, startPoint y: 550, endPoint x: 740, endPoint y: 503, distance: 51.5
click at [740, 503] on quentale-workspace at bounding box center [608, 388] width 1217 height 777
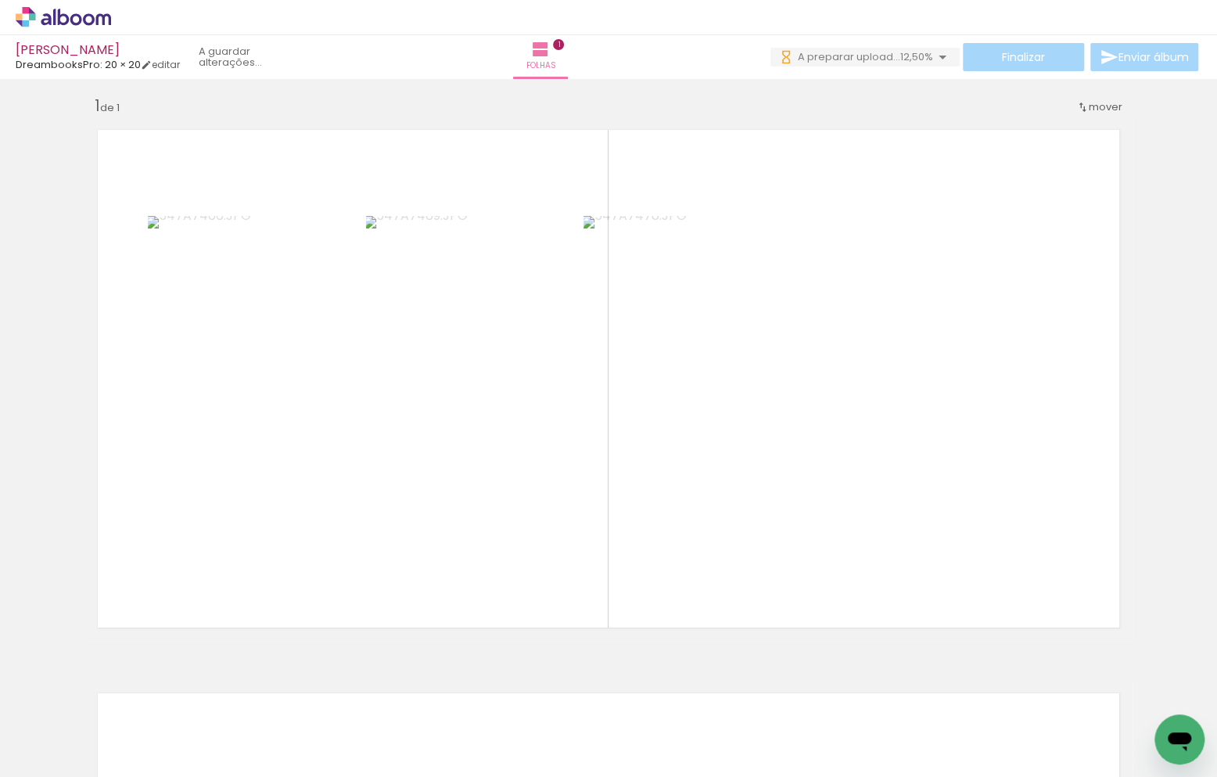
scroll to position [0, 501]
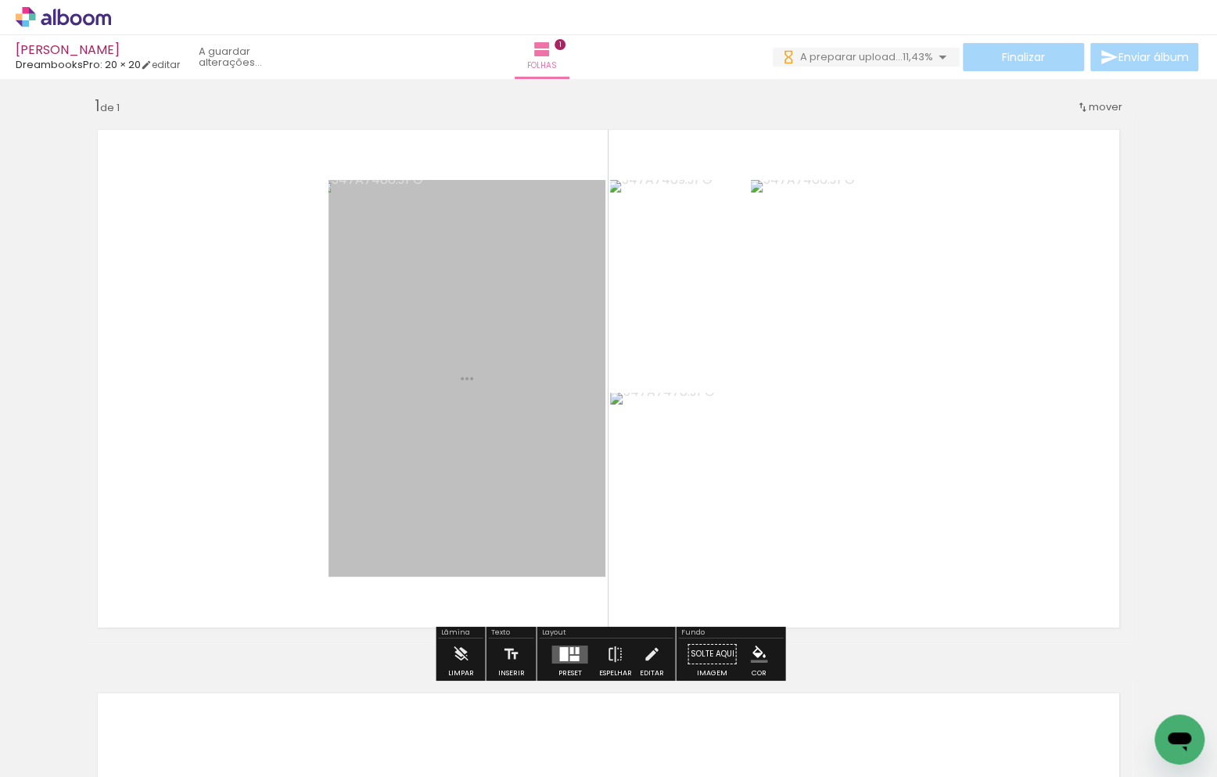
drag, startPoint x: 704, startPoint y: 739, endPoint x: 714, endPoint y: 576, distance: 163.8
click at [714, 576] on quentale-workspace at bounding box center [608, 388] width 1217 height 777
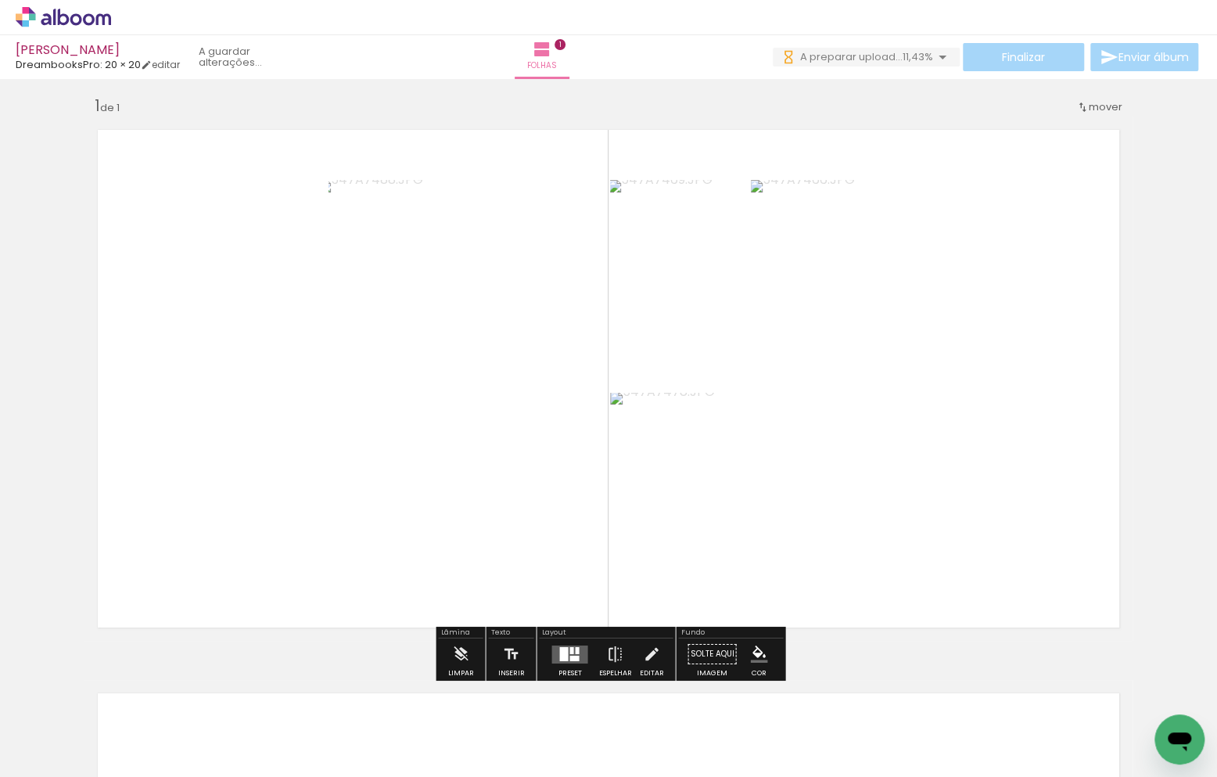
scroll to position [0, 0]
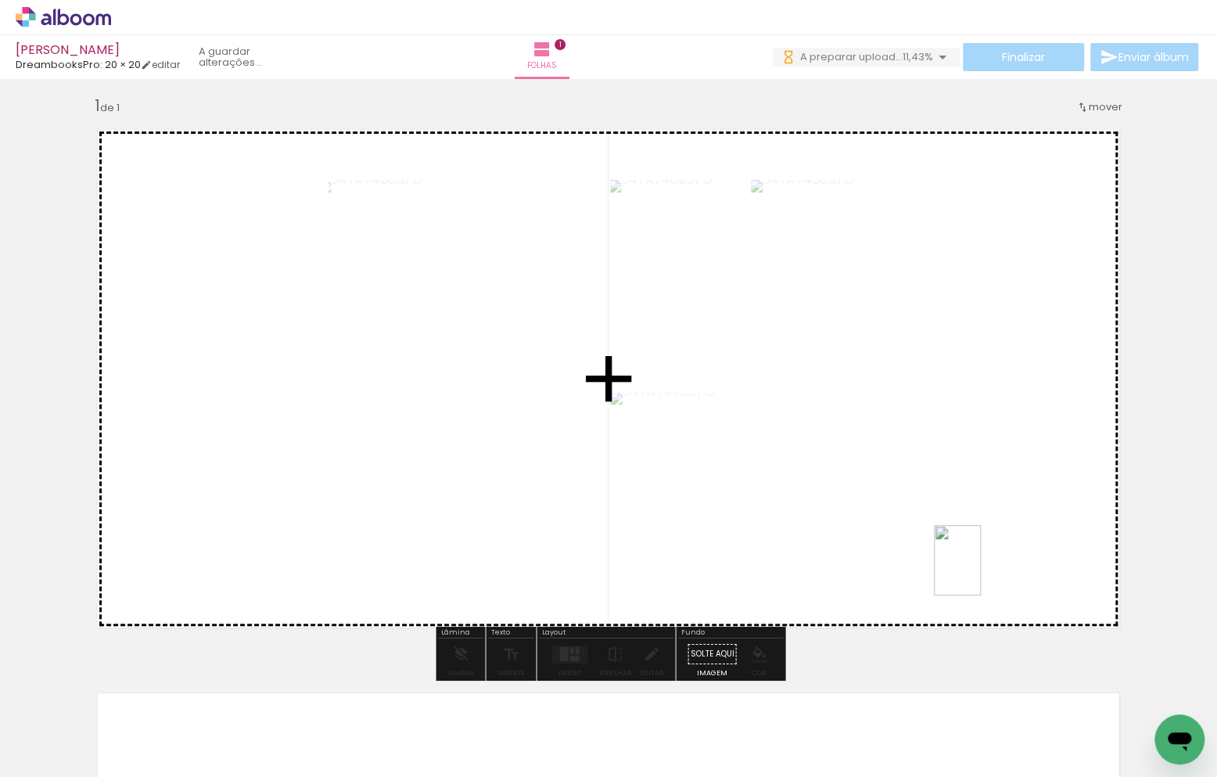
click at [984, 550] on quentale-workspace at bounding box center [608, 388] width 1217 height 777
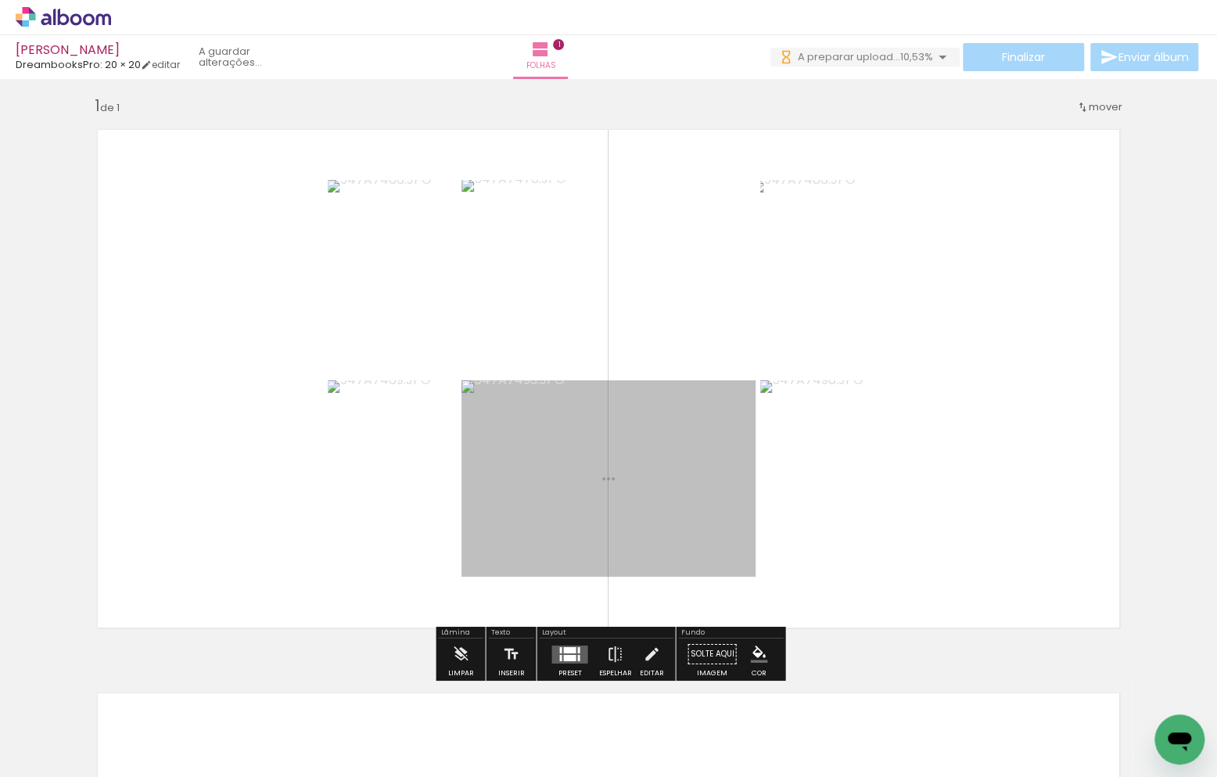
drag, startPoint x: 994, startPoint y: 662, endPoint x: 1051, endPoint y: 607, distance: 79.1
click at [1051, 607] on quentale-workspace at bounding box center [608, 388] width 1217 height 777
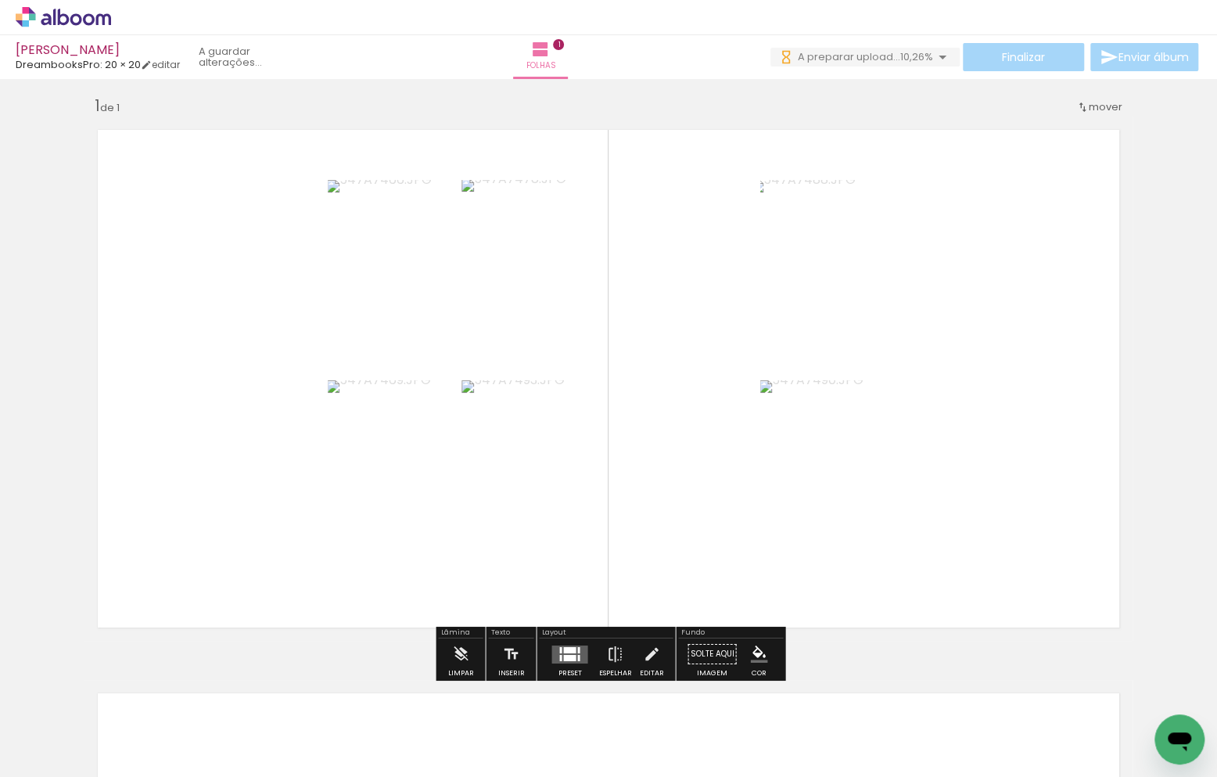
scroll to position [0, 711]
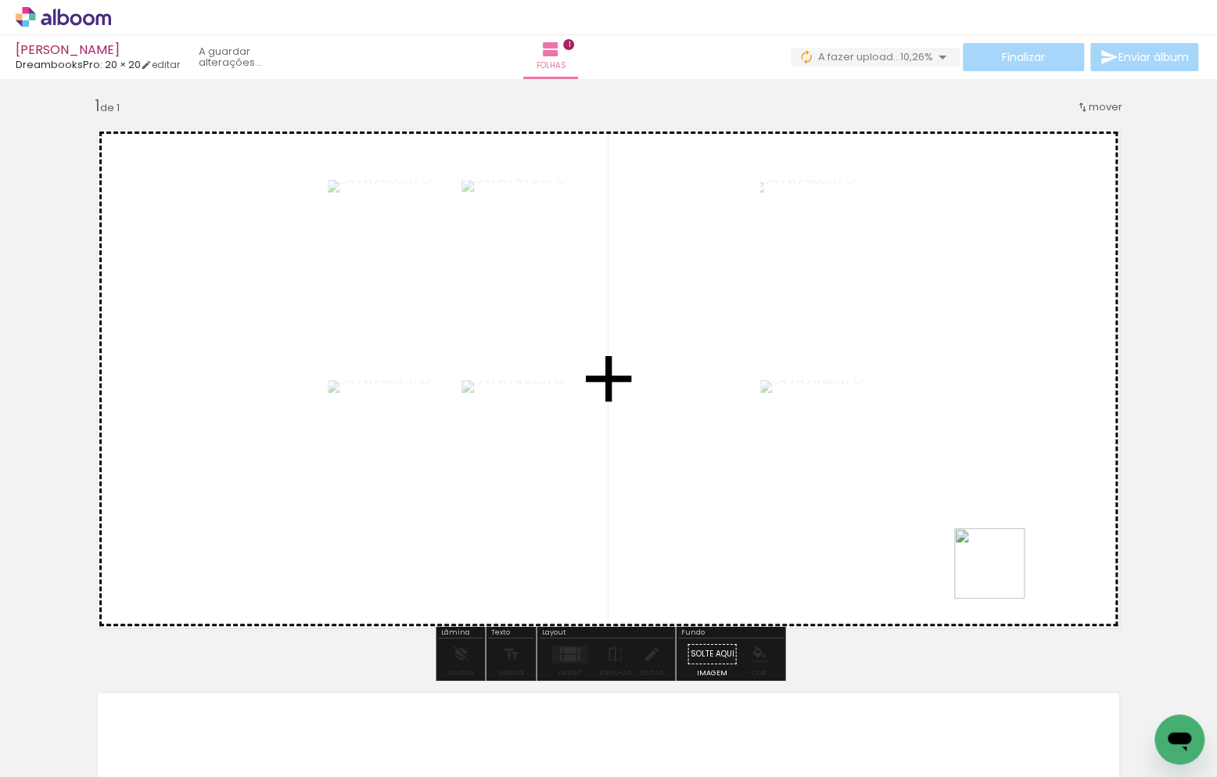
drag, startPoint x: 953, startPoint y: 631, endPoint x: 1007, endPoint y: 555, distance: 93.6
click at [1007, 555] on quentale-workspace at bounding box center [608, 388] width 1217 height 777
drag, startPoint x: 955, startPoint y: 730, endPoint x: 1054, endPoint y: 598, distance: 164.7
click at [1054, 598] on quentale-workspace at bounding box center [608, 388] width 1217 height 777
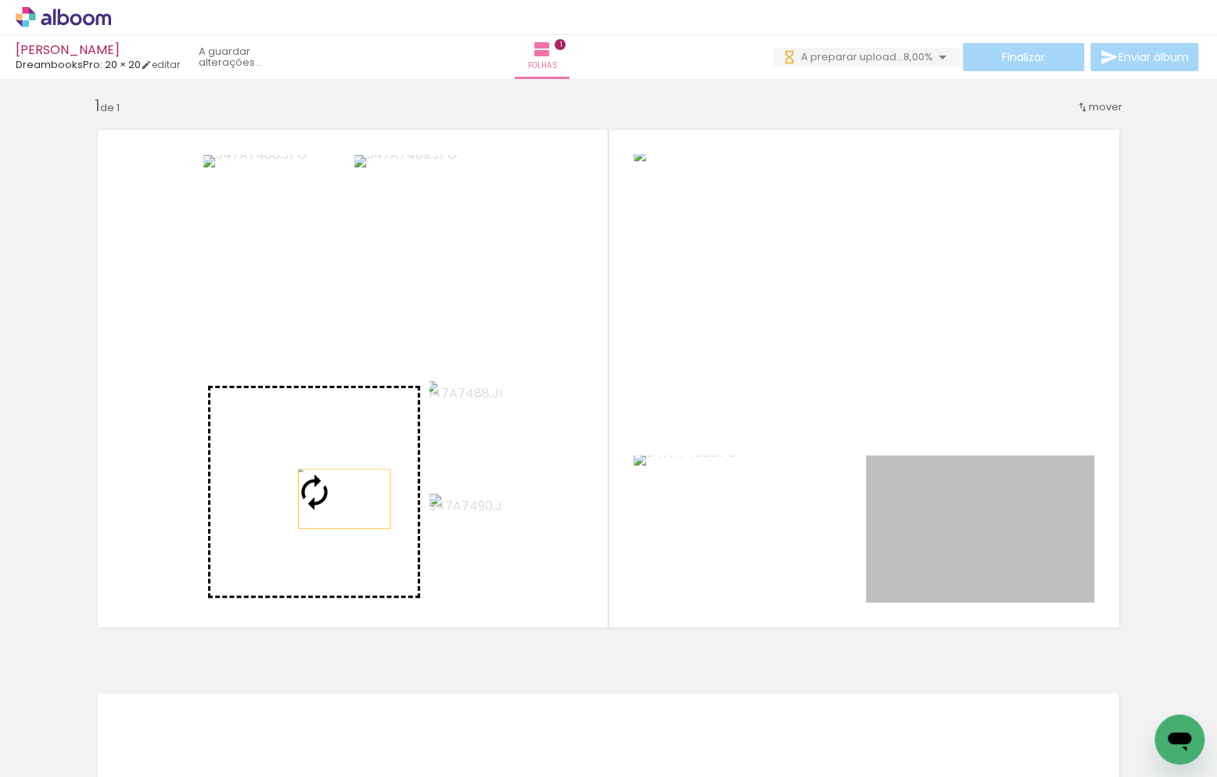
drag, startPoint x: 938, startPoint y: 524, endPoint x: 307, endPoint y: 501, distance: 631.5
click at [0, 0] on slot at bounding box center [0, 0] width 0 height 0
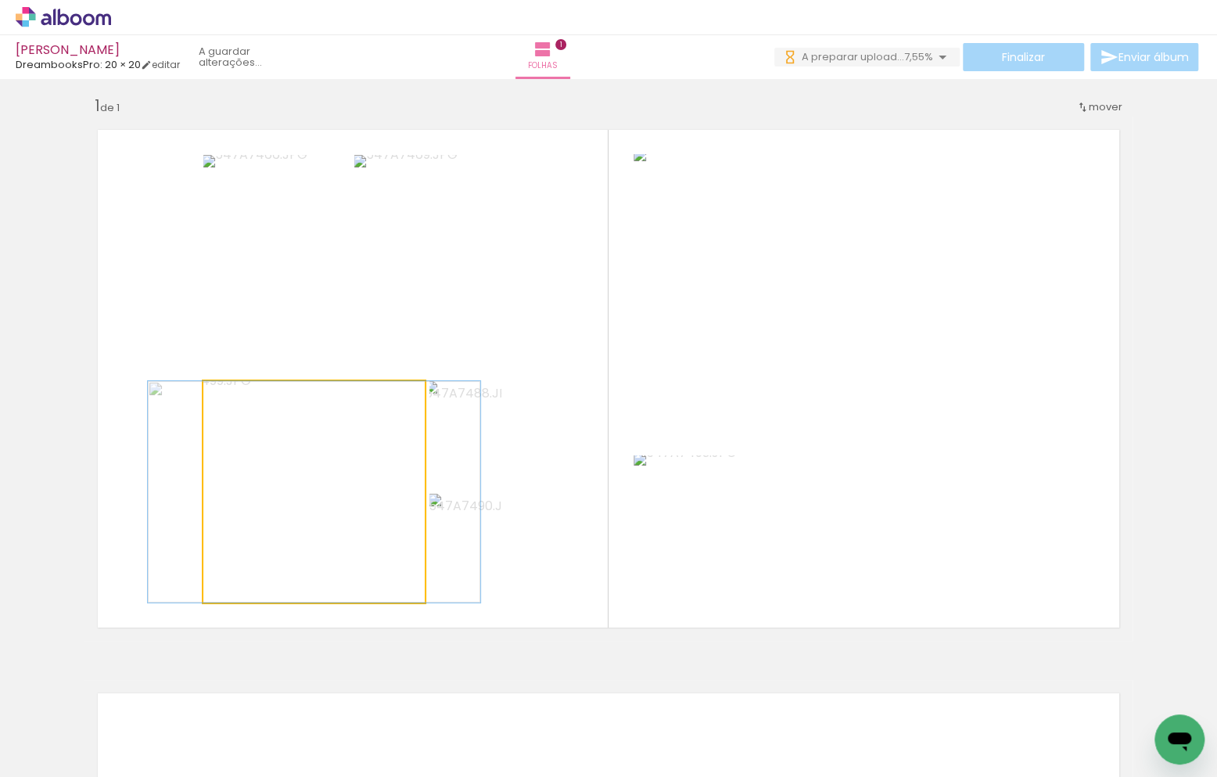
click at [364, 510] on div at bounding box center [314, 491] width 332 height 221
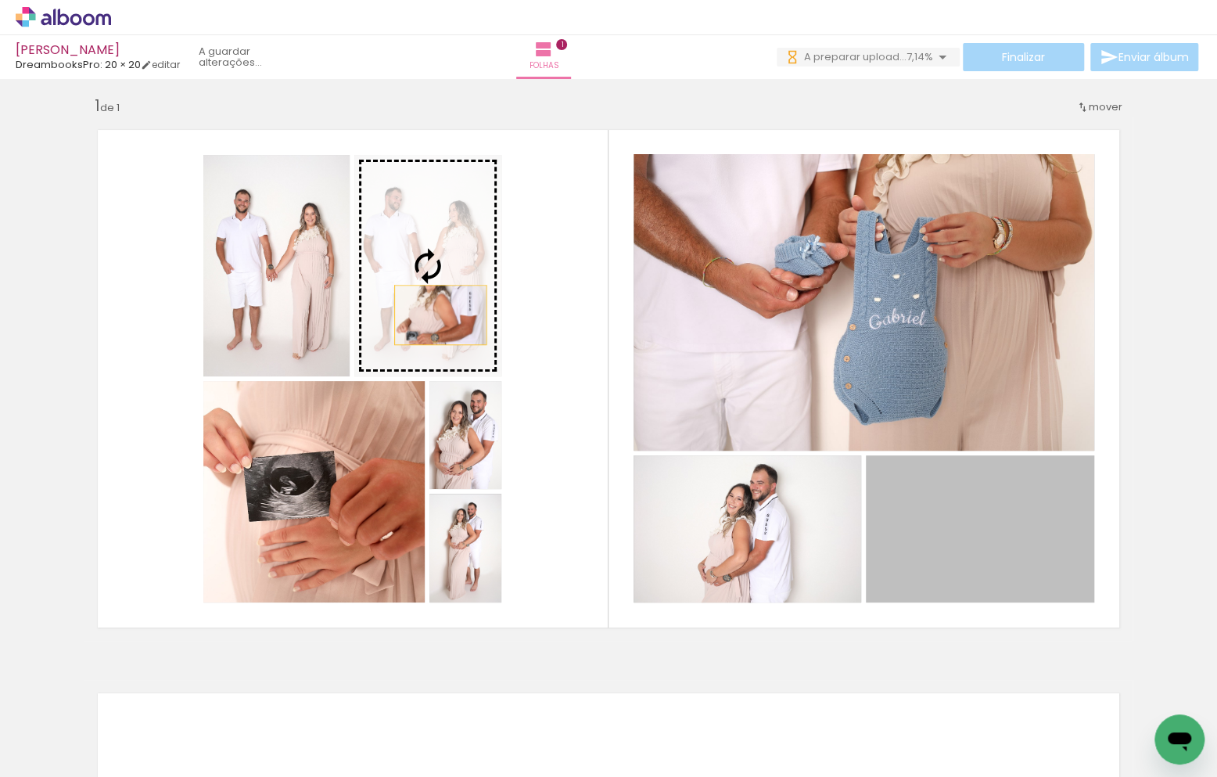
scroll to position [0, 0]
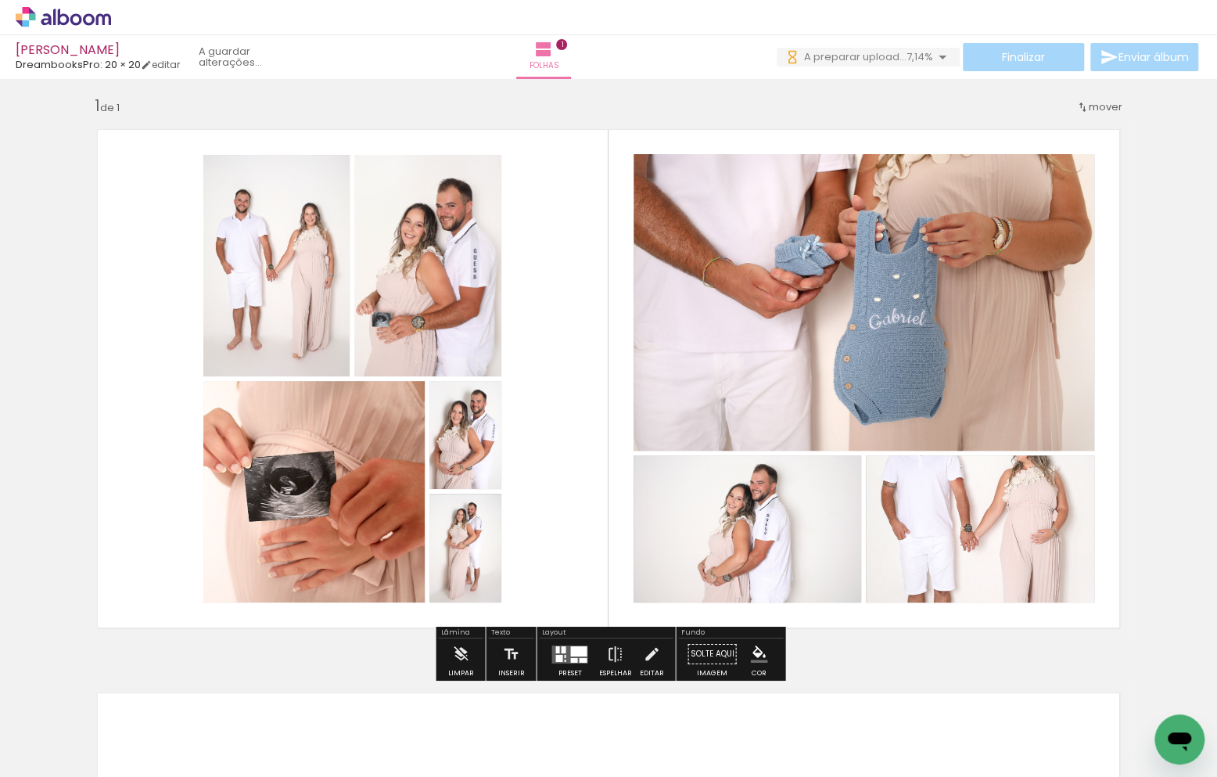
drag, startPoint x: 965, startPoint y: 553, endPoint x: 440, endPoint y: 315, distance: 576.1
click at [0, 0] on slot at bounding box center [0, 0] width 0 height 0
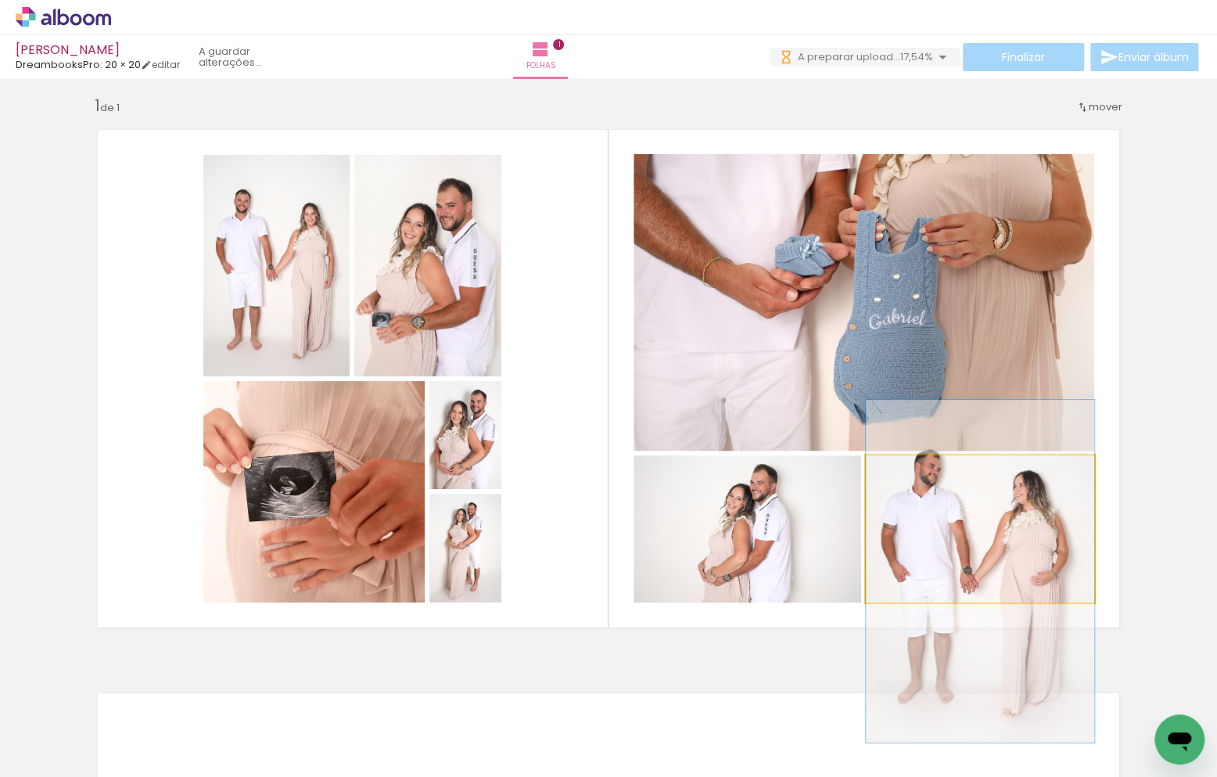
drag, startPoint x: 949, startPoint y: 499, endPoint x: 958, endPoint y: 530, distance: 32.7
click at [953, 543] on div at bounding box center [980, 571] width 228 height 343
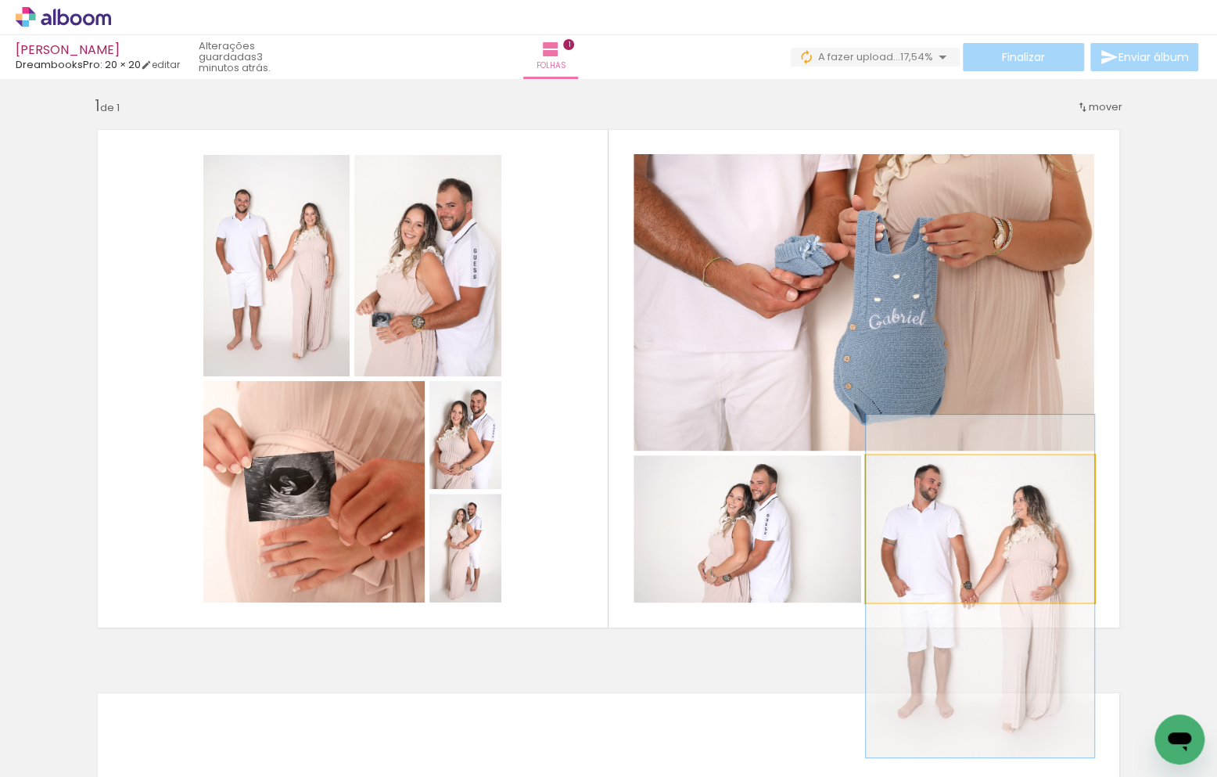
drag, startPoint x: 982, startPoint y: 495, endPoint x: 984, endPoint y: 508, distance: 13.4
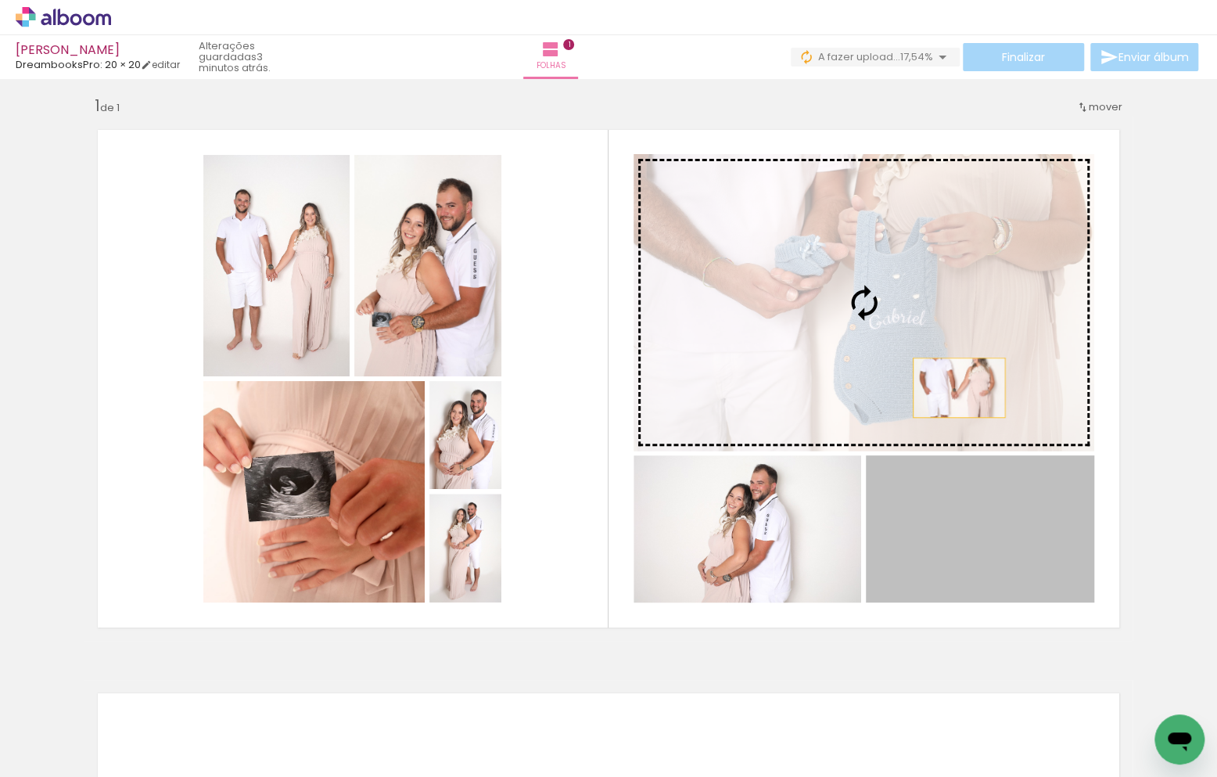
drag, startPoint x: 984, startPoint y: 512, endPoint x: 960, endPoint y: 389, distance: 125.9
click at [0, 0] on slot at bounding box center [0, 0] width 0 height 0
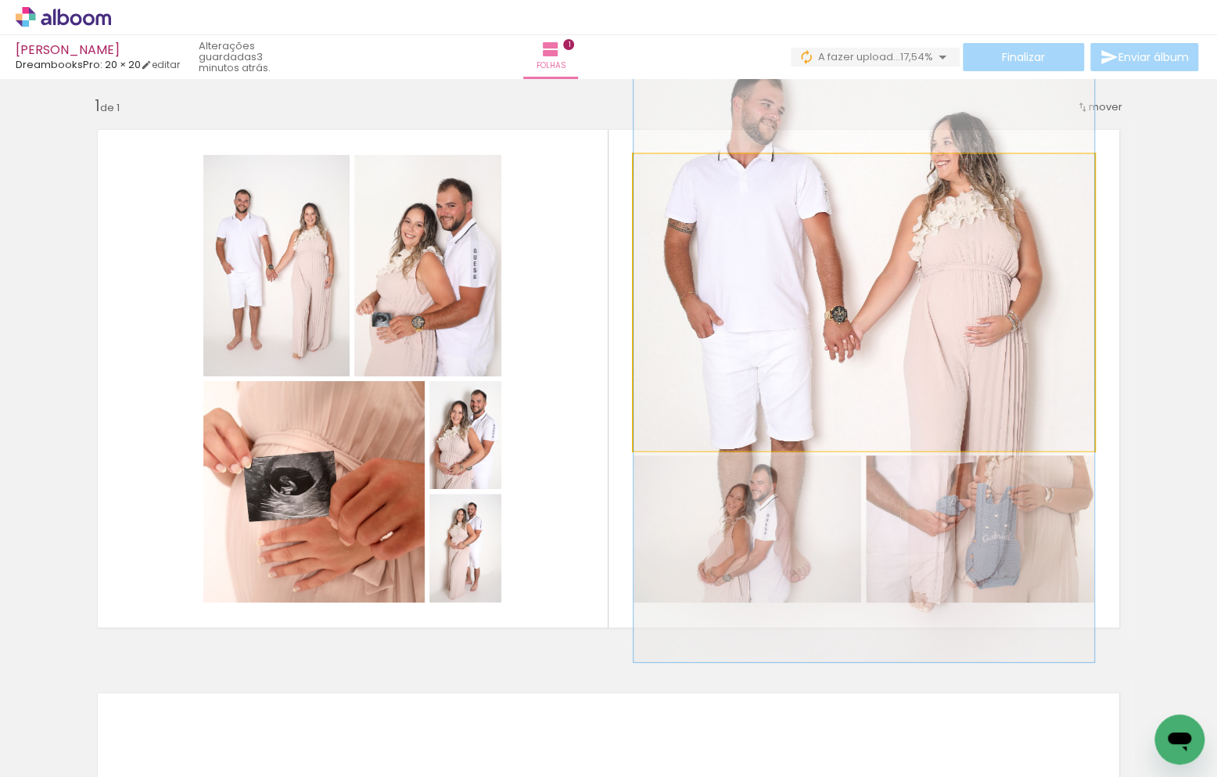
drag, startPoint x: 973, startPoint y: 313, endPoint x: 979, endPoint y: 381, distance: 68.3
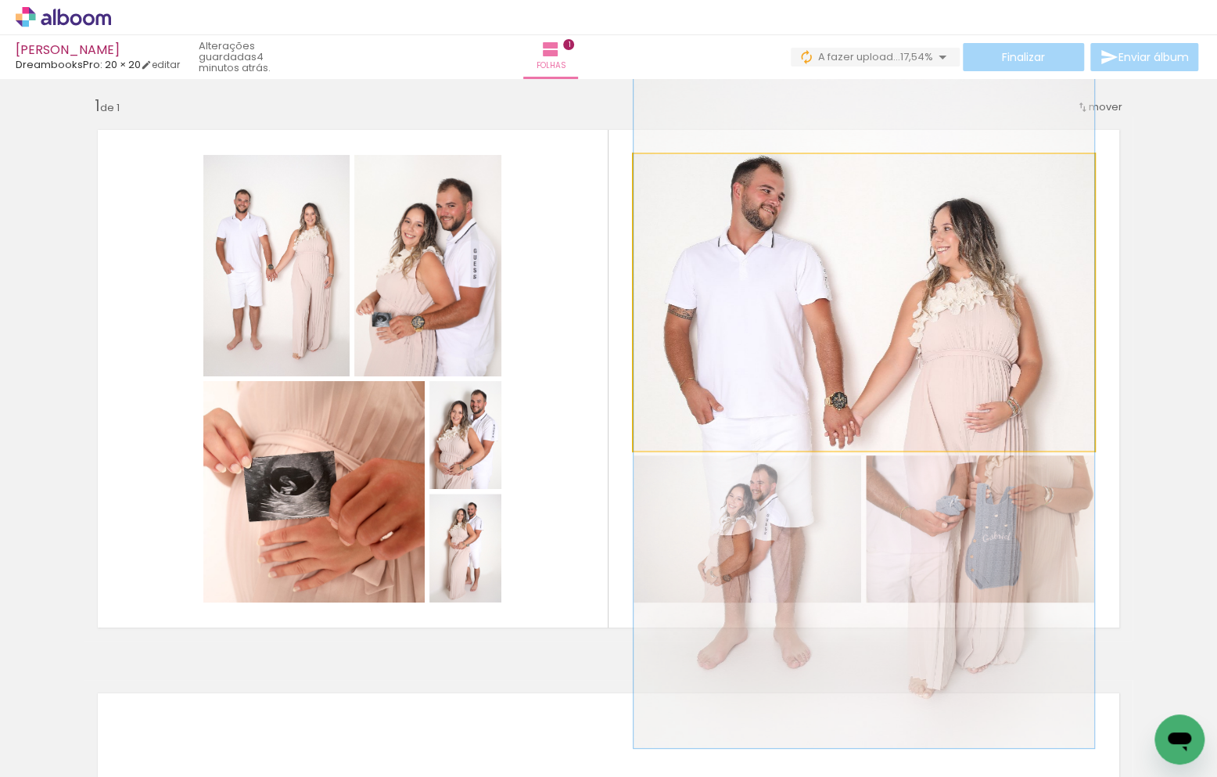
drag, startPoint x: 980, startPoint y: 288, endPoint x: 981, endPoint y: 314, distance: 25.8
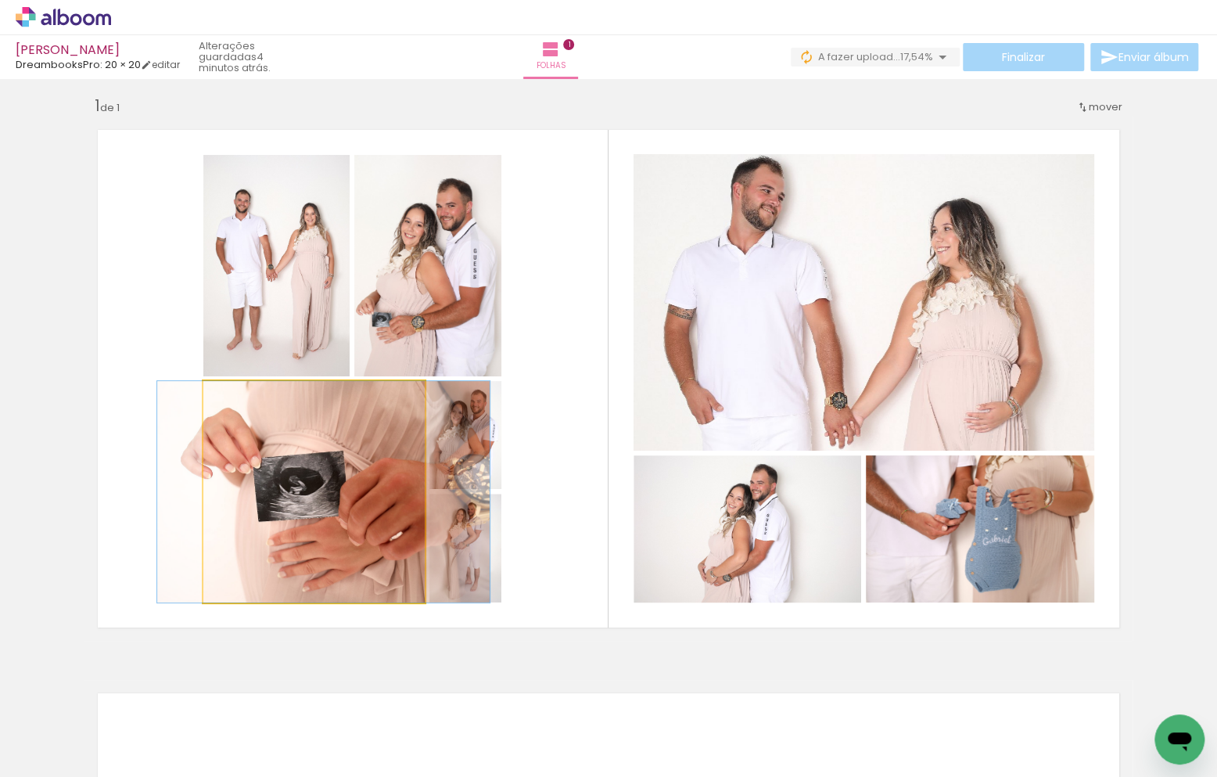
drag, startPoint x: 311, startPoint y: 564, endPoint x: 321, endPoint y: 564, distance: 9.4
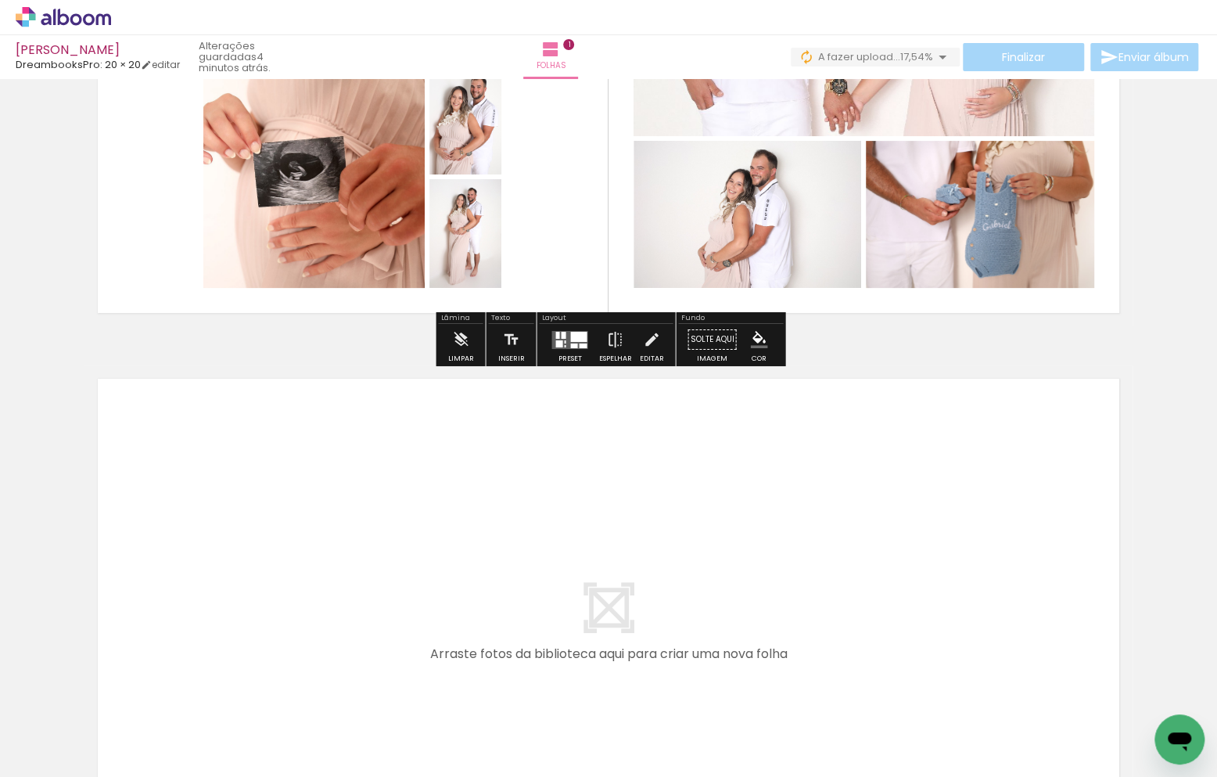
scroll to position [0, 903]
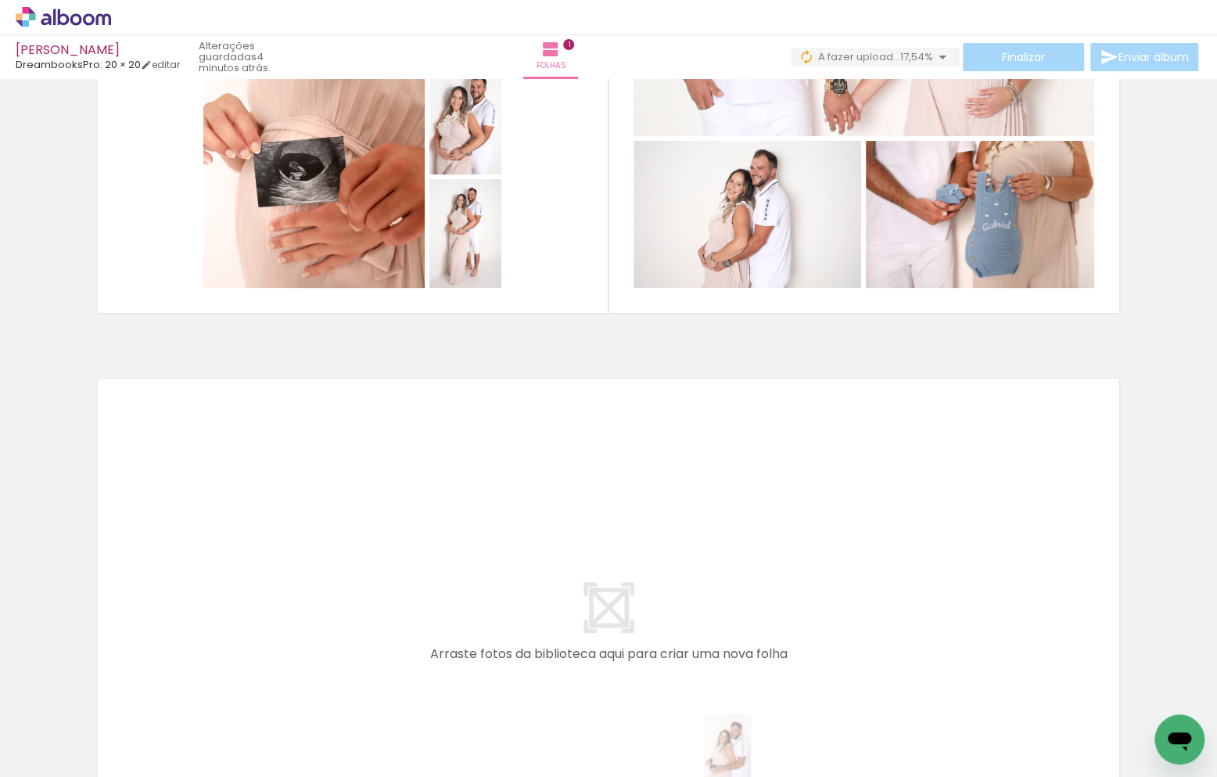
drag, startPoint x: 739, startPoint y: 736, endPoint x: 824, endPoint y: 742, distance: 84.7
click at [752, 759] on div at bounding box center [743, 724] width 47 height 70
drag, startPoint x: 829, startPoint y: 722, endPoint x: 811, endPoint y: 590, distance: 133.4
click at [811, 590] on quentale-workspace at bounding box center [608, 388] width 1217 height 777
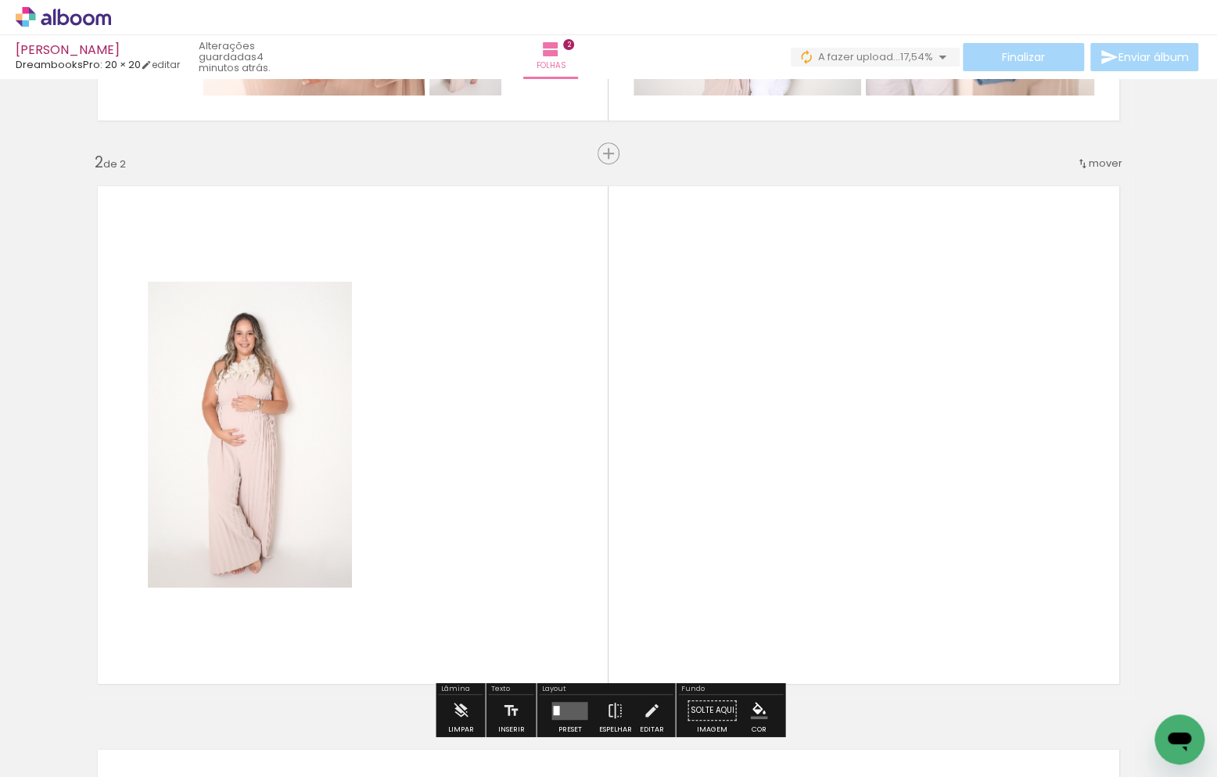
scroll to position [571, 0]
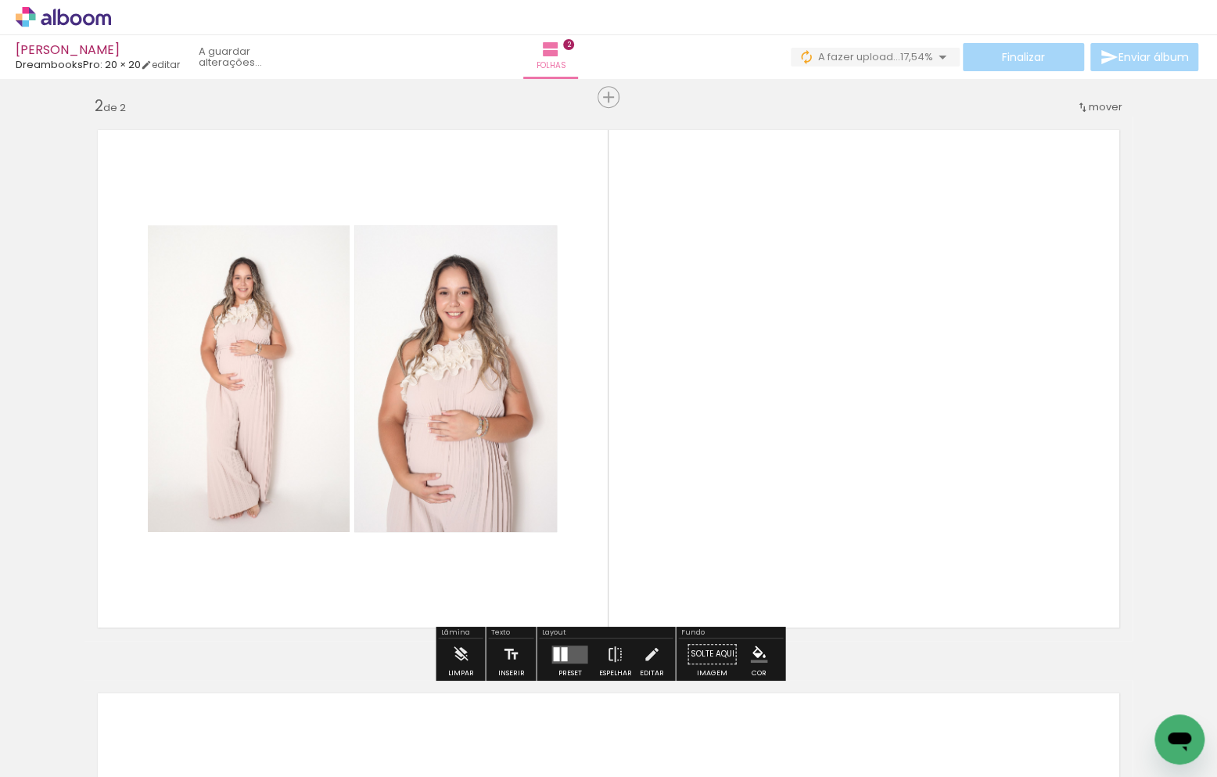
drag, startPoint x: 913, startPoint y: 703, endPoint x: 910, endPoint y: 539, distance: 164.3
click at [910, 539] on quentale-workspace at bounding box center [608, 388] width 1217 height 777
drag, startPoint x: 1017, startPoint y: 720, endPoint x: 954, endPoint y: 583, distance: 151.5
click at [925, 518] on quentale-workspace at bounding box center [608, 388] width 1217 height 777
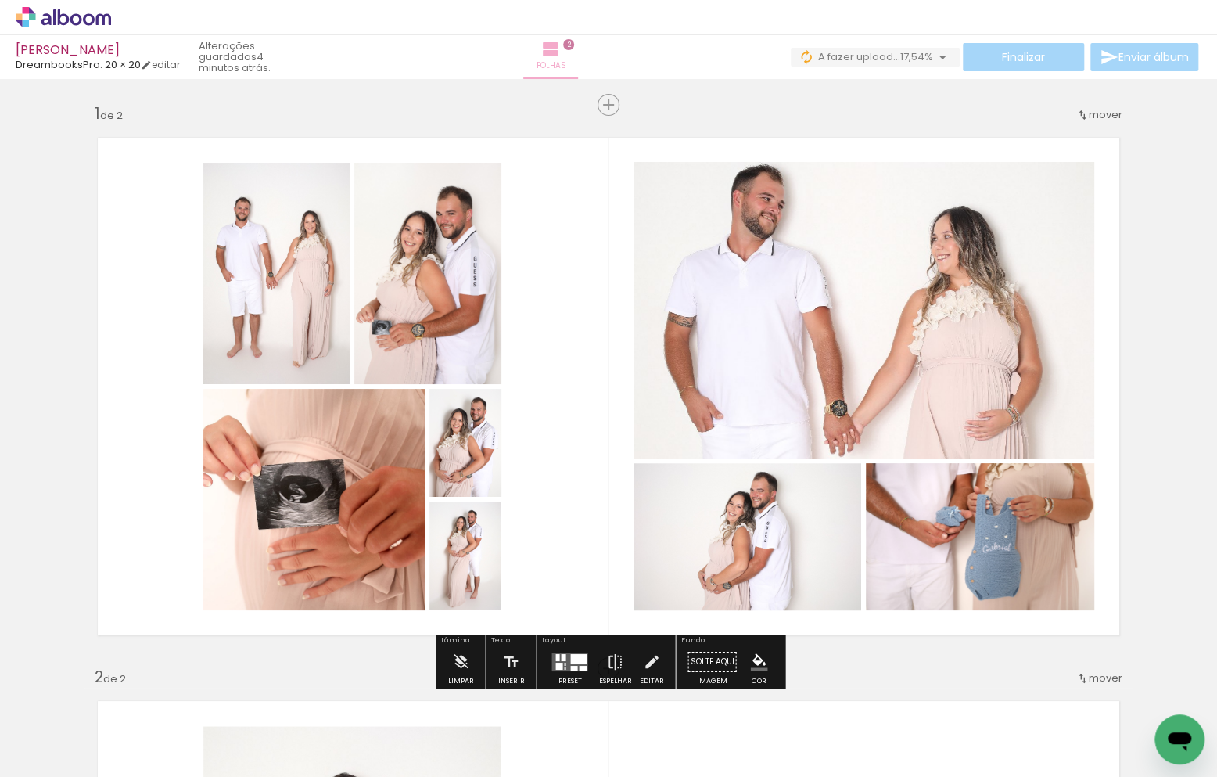
scroll to position [0, 0]
click at [608, 105] on span "Inserir folha" at bounding box center [615, 105] width 61 height 10
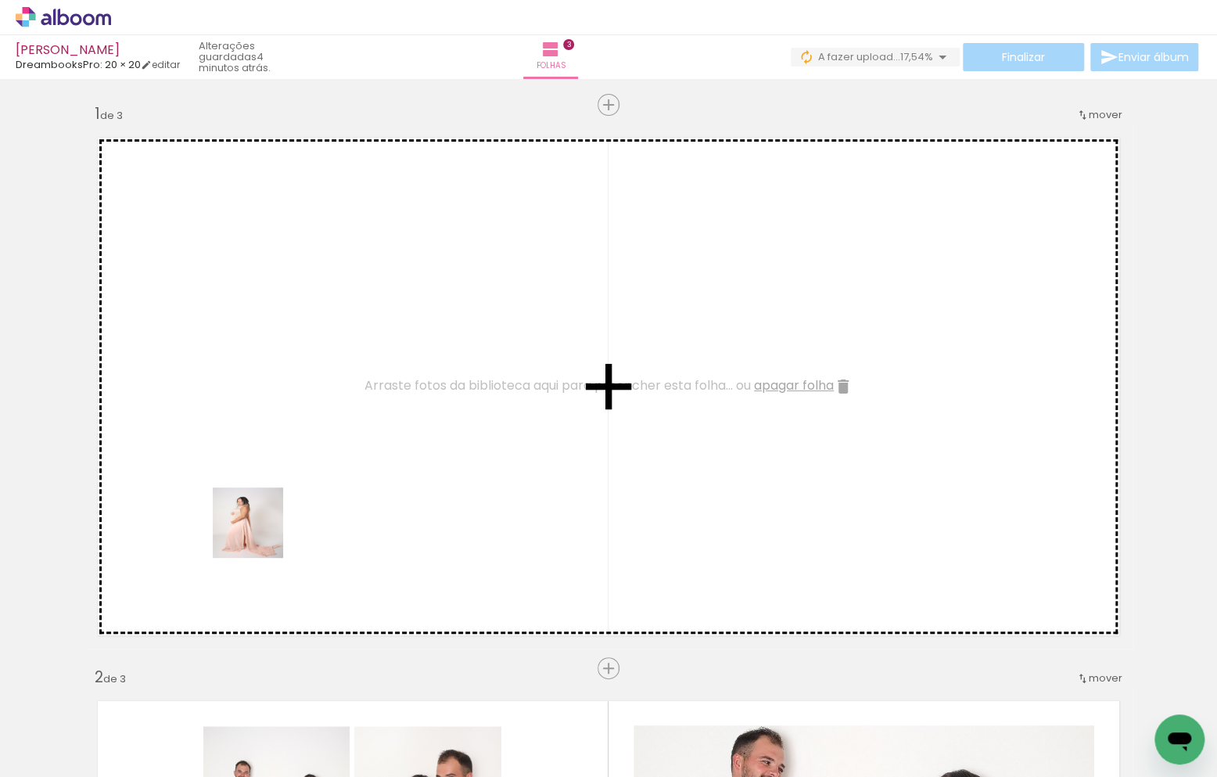
drag, startPoint x: 160, startPoint y: 745, endPoint x: 266, endPoint y: 520, distance: 249.1
click at [266, 520] on quentale-workspace at bounding box center [608, 388] width 1217 height 777
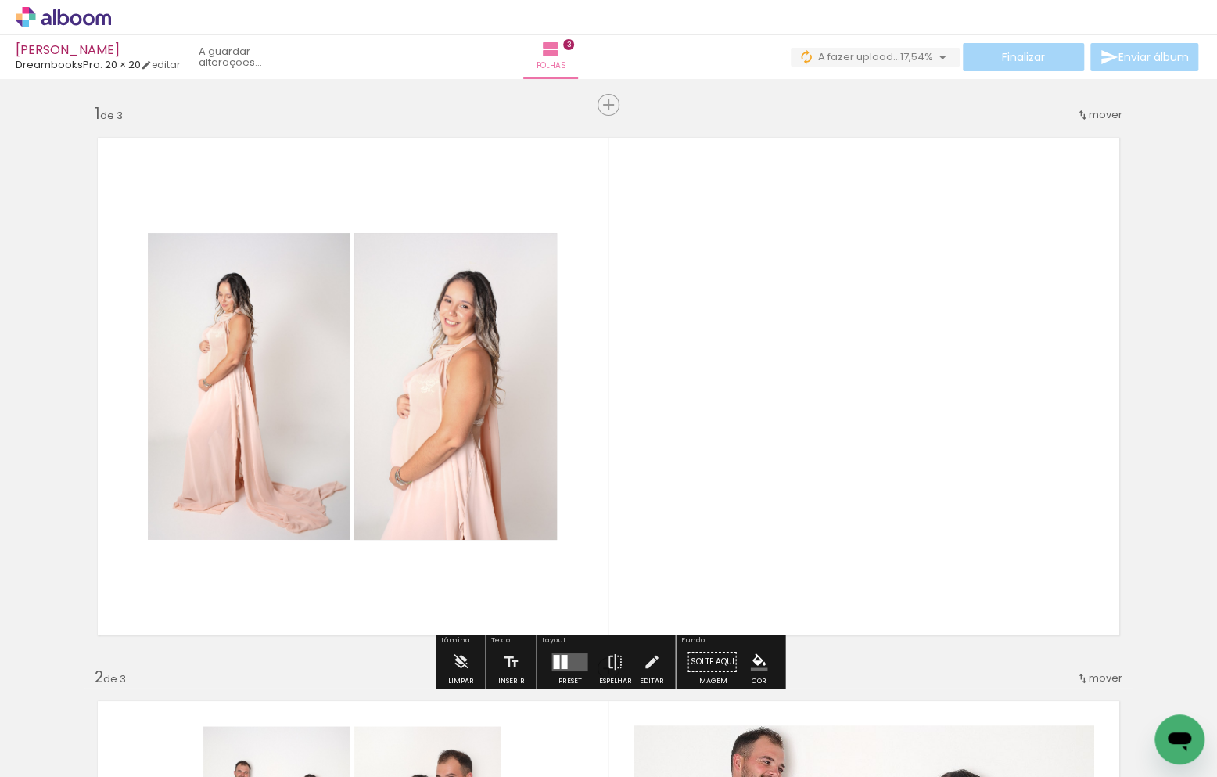
drag, startPoint x: 247, startPoint y: 696, endPoint x: 426, endPoint y: 492, distance: 271.6
click at [426, 492] on quentale-workspace at bounding box center [608, 388] width 1217 height 777
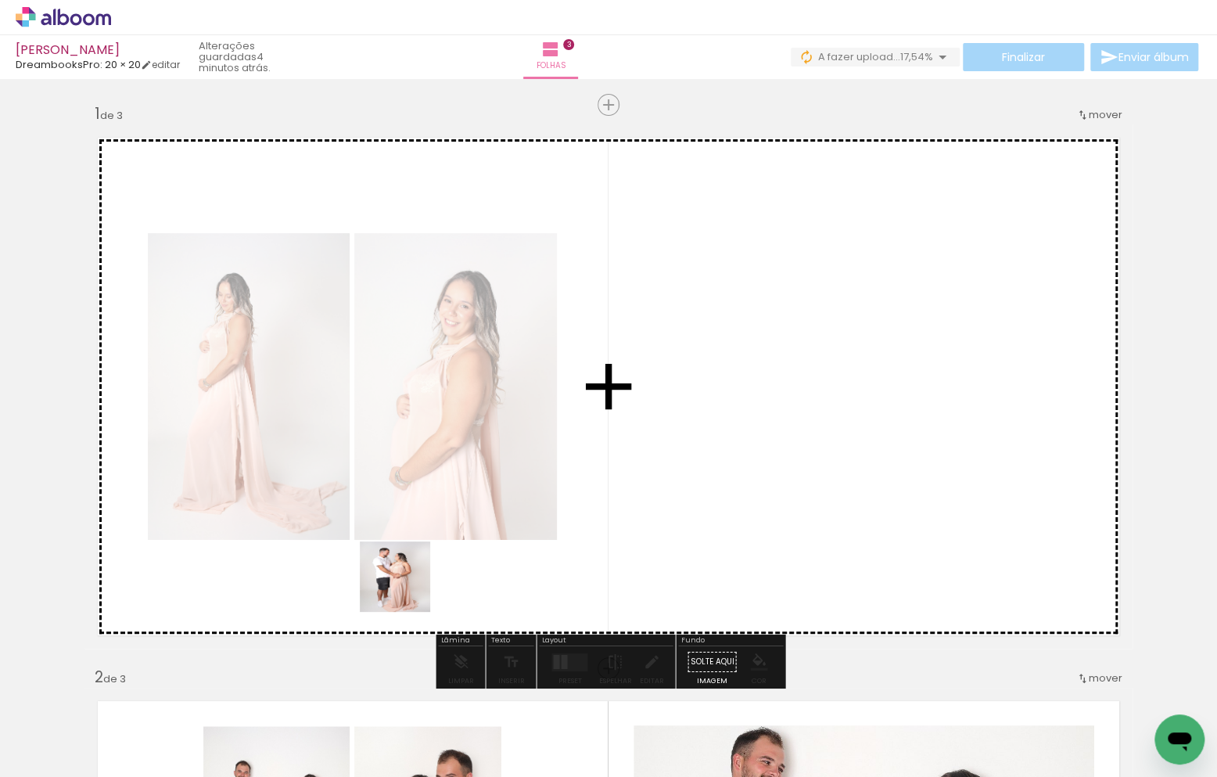
drag, startPoint x: 414, startPoint y: 676, endPoint x: 407, endPoint y: 568, distance: 109.0
click at [407, 568] on quentale-workspace at bounding box center [608, 388] width 1217 height 777
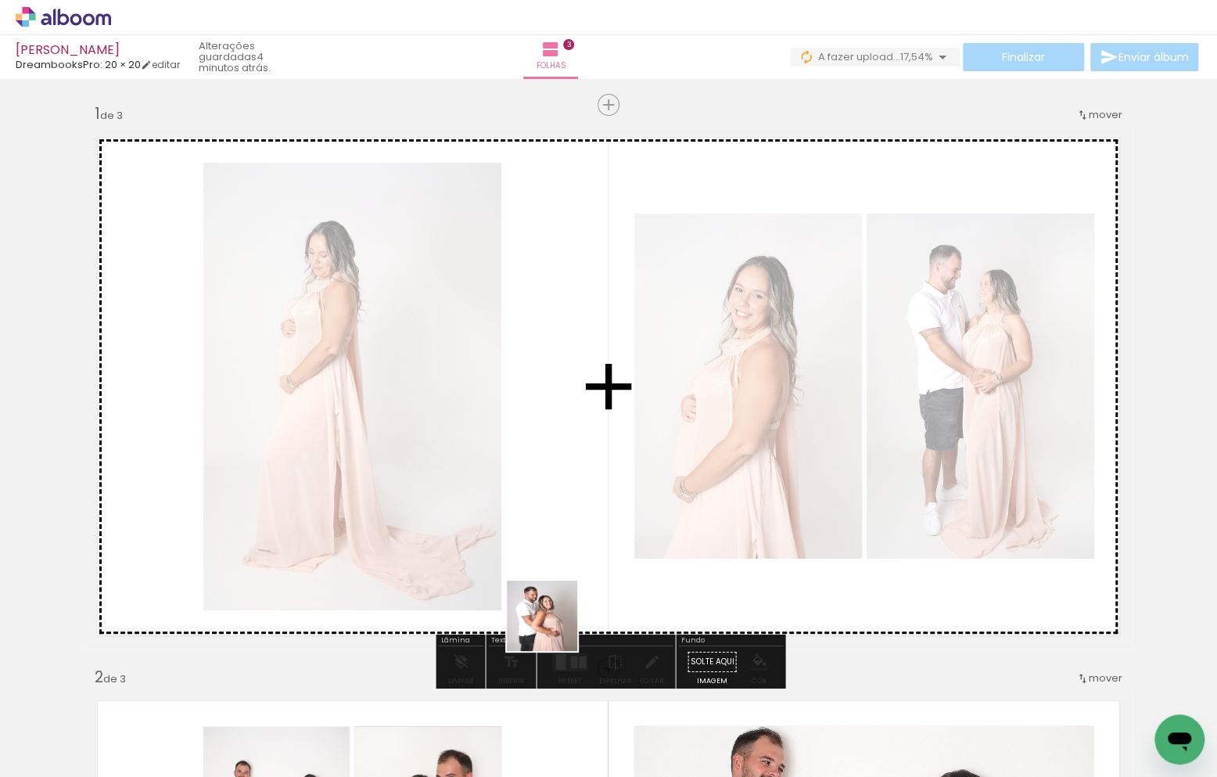
click at [588, 559] on quentale-workspace at bounding box center [608, 388] width 1217 height 777
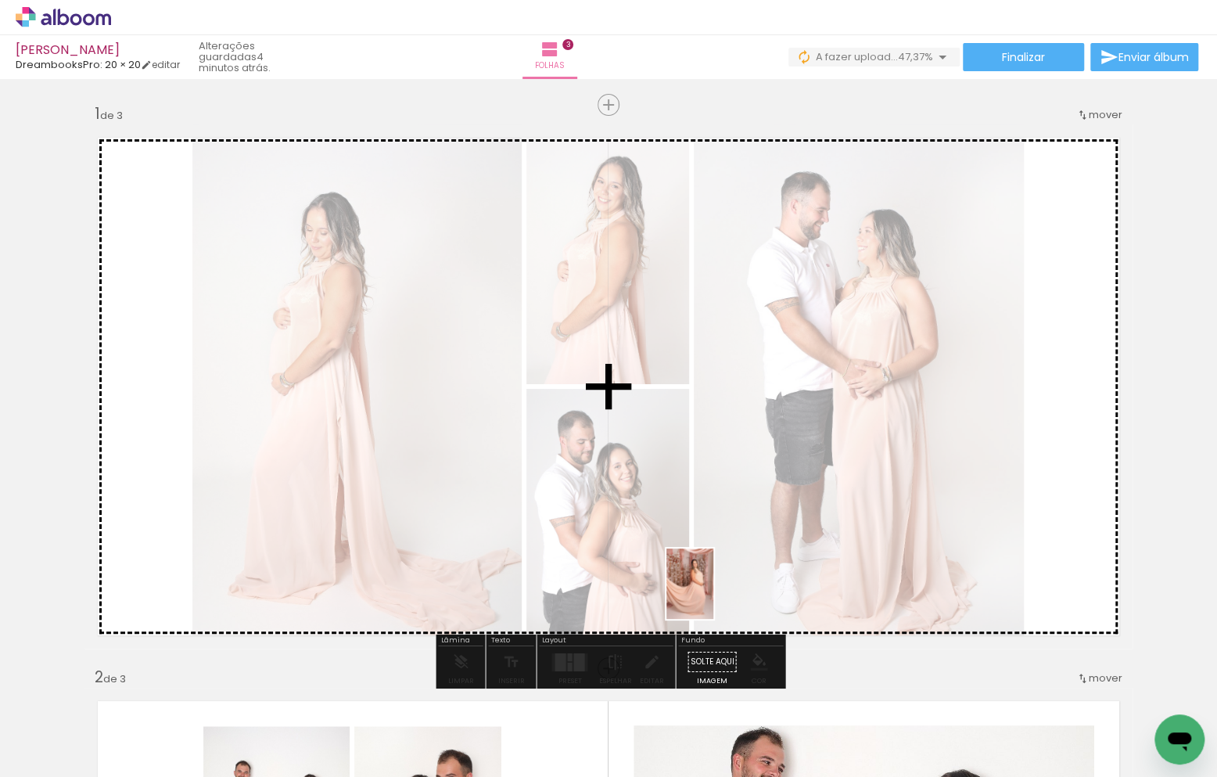
drag, startPoint x: 629, startPoint y: 735, endPoint x: 713, endPoint y: 594, distance: 164.2
click at [713, 594] on quentale-workspace at bounding box center [608, 388] width 1217 height 777
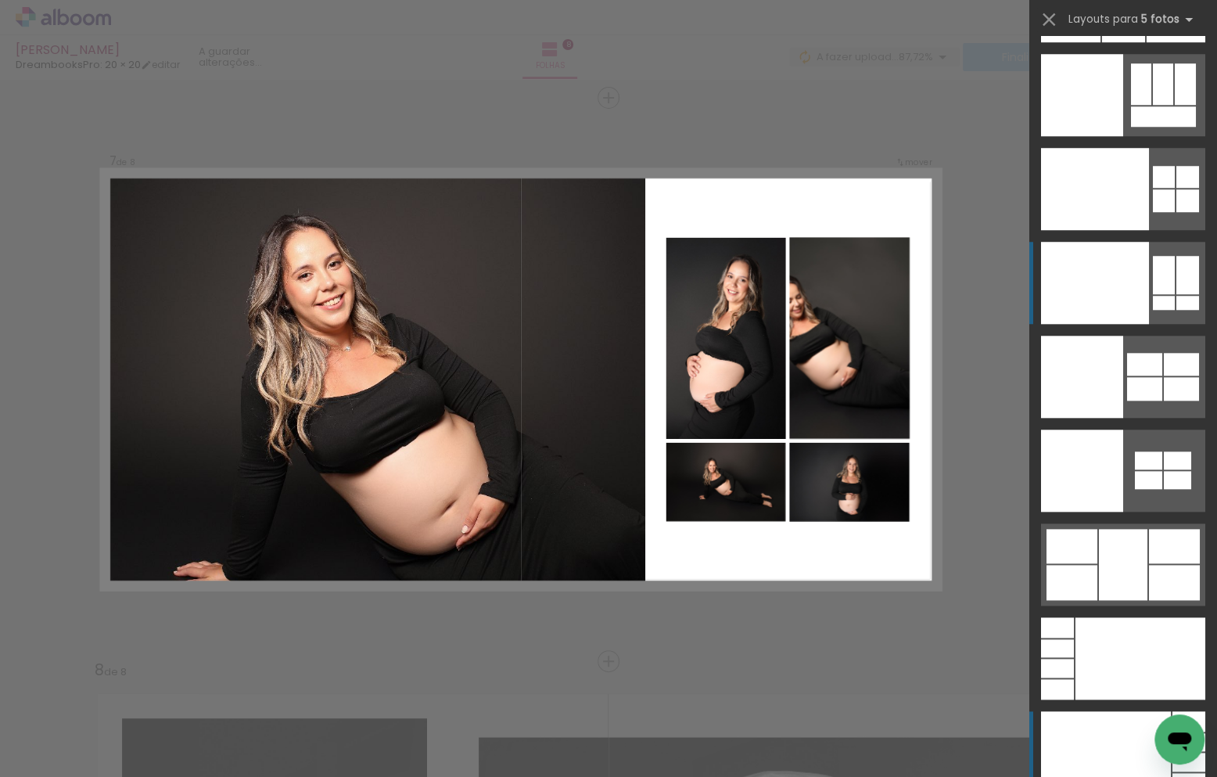
scroll to position [42696, 0]
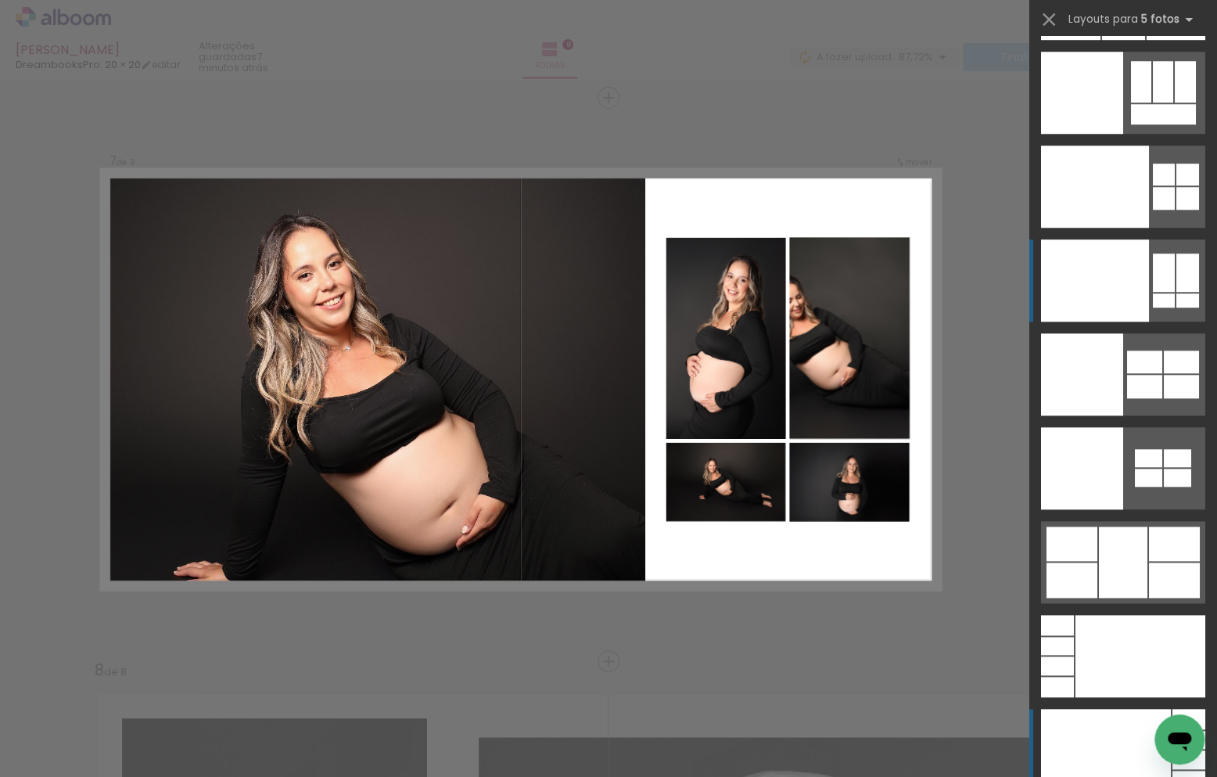
click at [1125, 267] on div at bounding box center [1095, 280] width 108 height 82
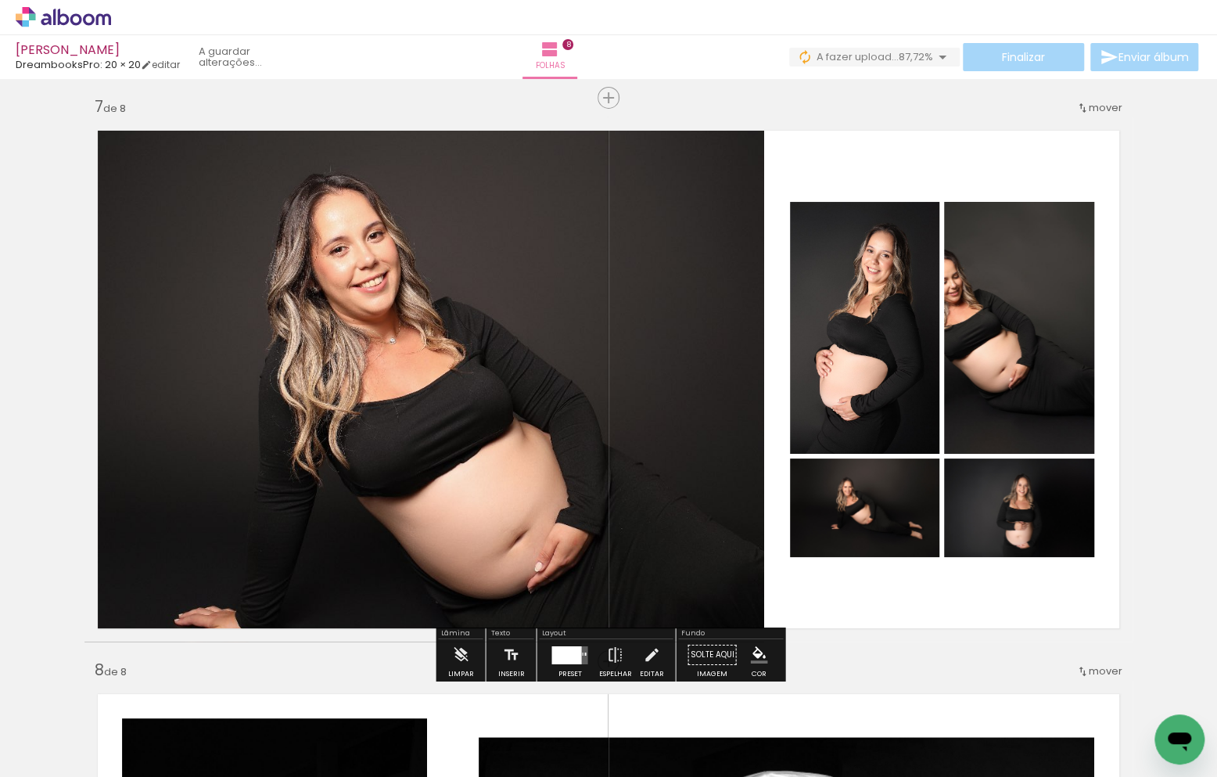
scroll to position [42698, 0]
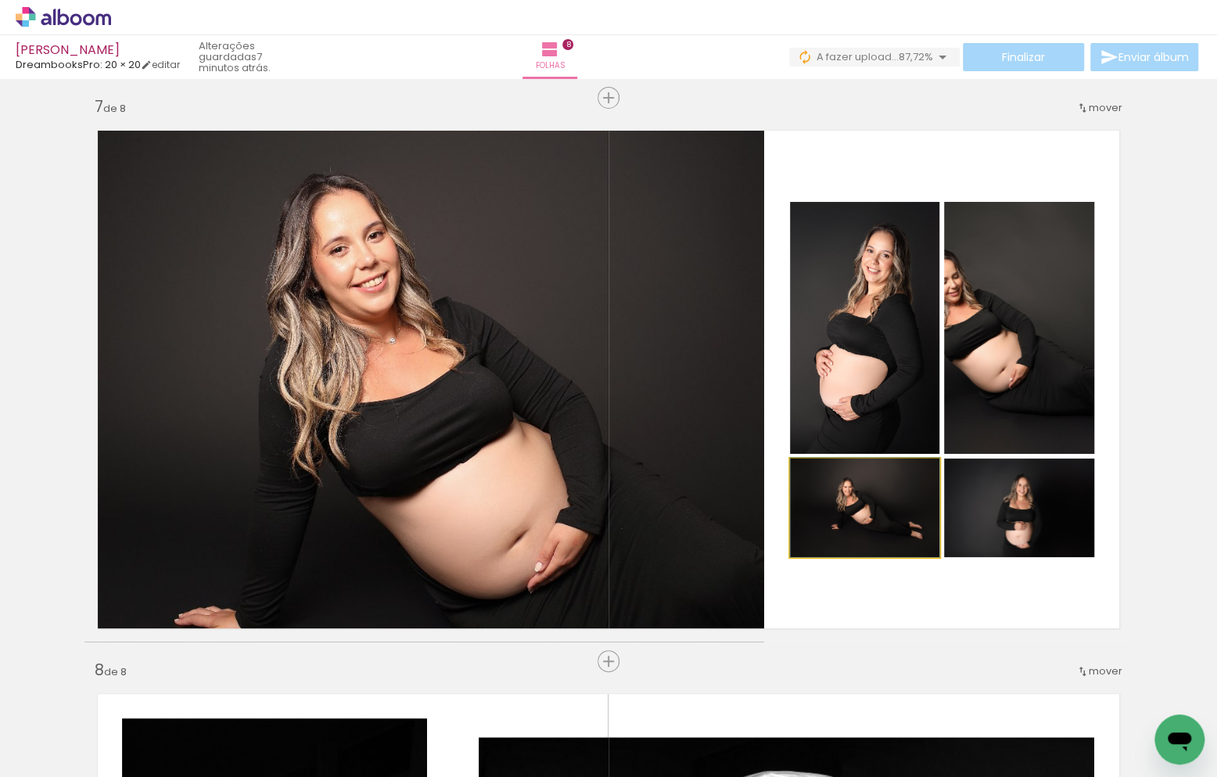
drag, startPoint x: 885, startPoint y: 531, endPoint x: 594, endPoint y: 458, distance: 299.9
click at [0, 0] on slot at bounding box center [0, 0] width 0 height 0
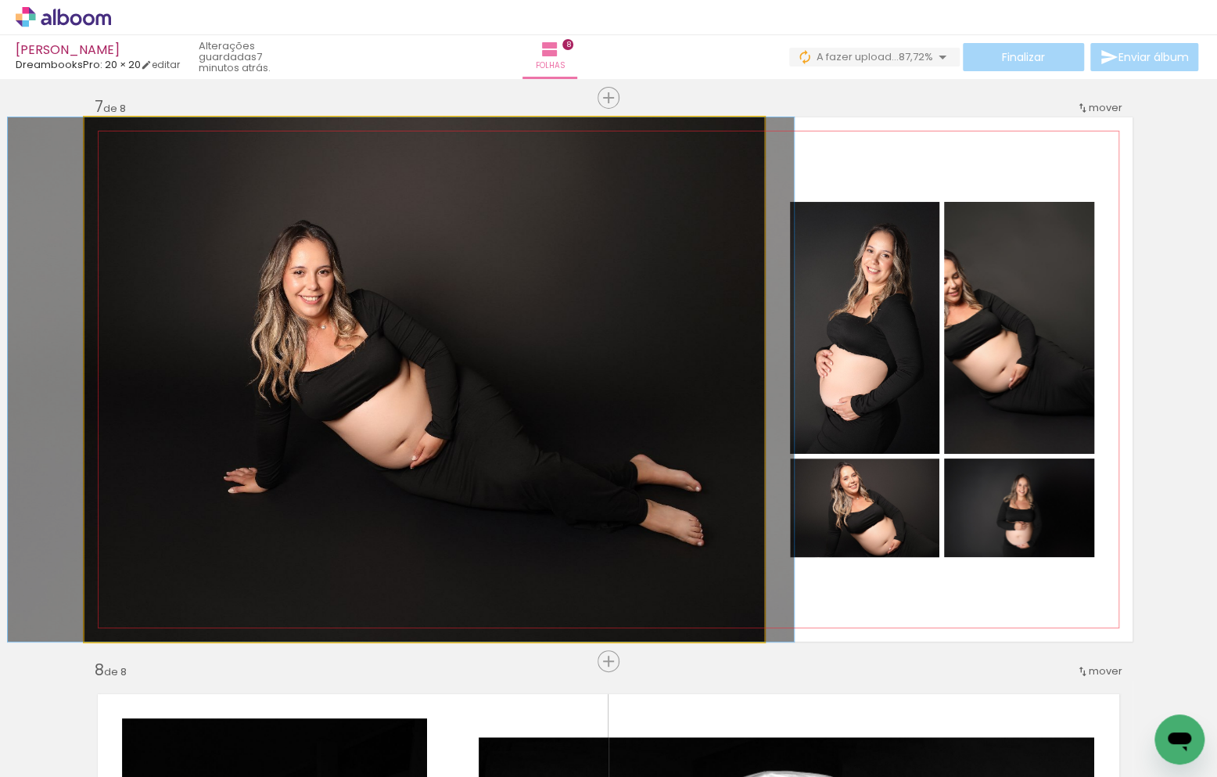
drag, startPoint x: 669, startPoint y: 458, endPoint x: 649, endPoint y: 457, distance: 19.6
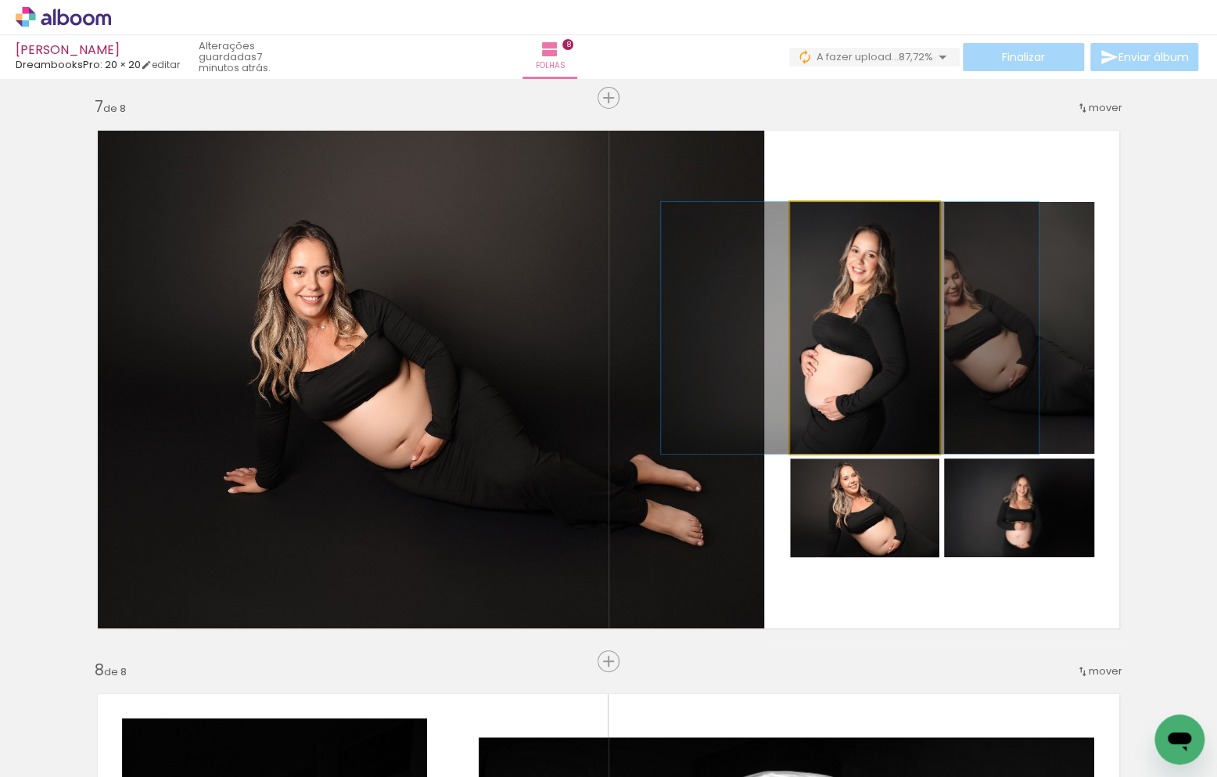
drag, startPoint x: 913, startPoint y: 425, endPoint x: 898, endPoint y: 424, distance: 14.9
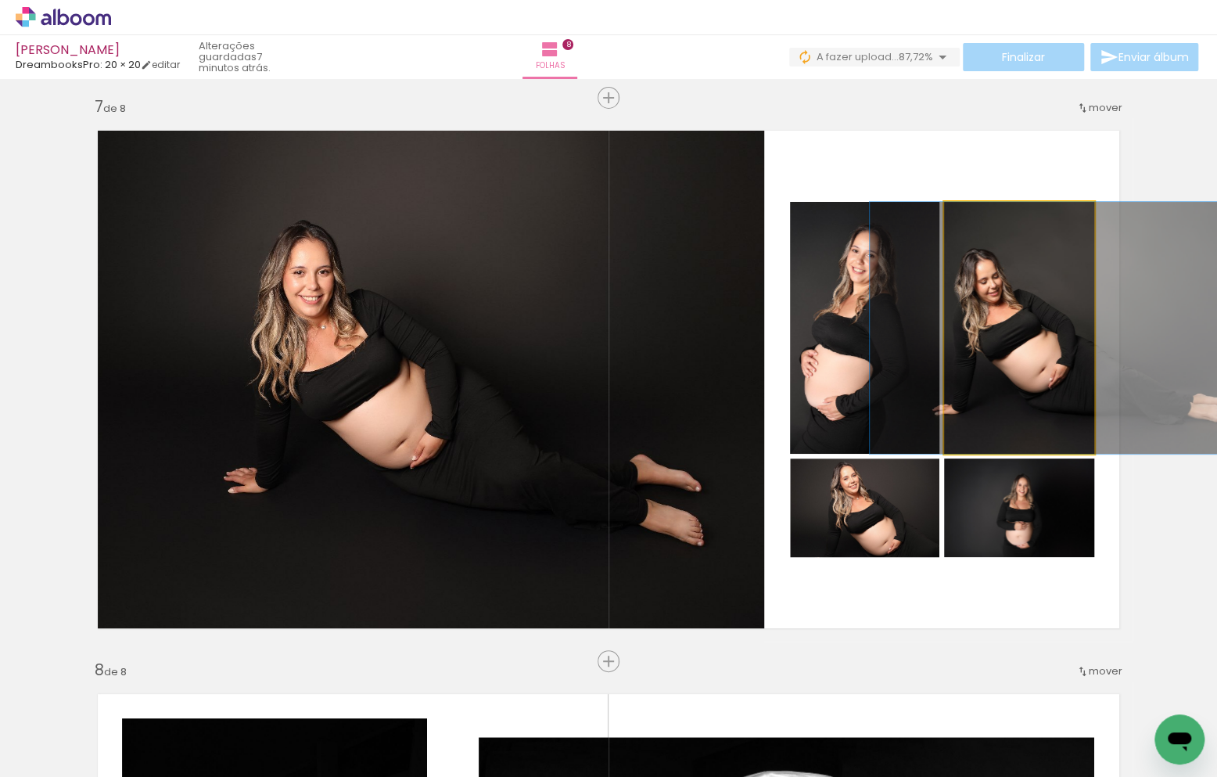
drag, startPoint x: 1033, startPoint y: 397, endPoint x: 1073, endPoint y: 396, distance: 39.9
click at [1032, 403] on quentale-photo at bounding box center [1019, 328] width 150 height 252
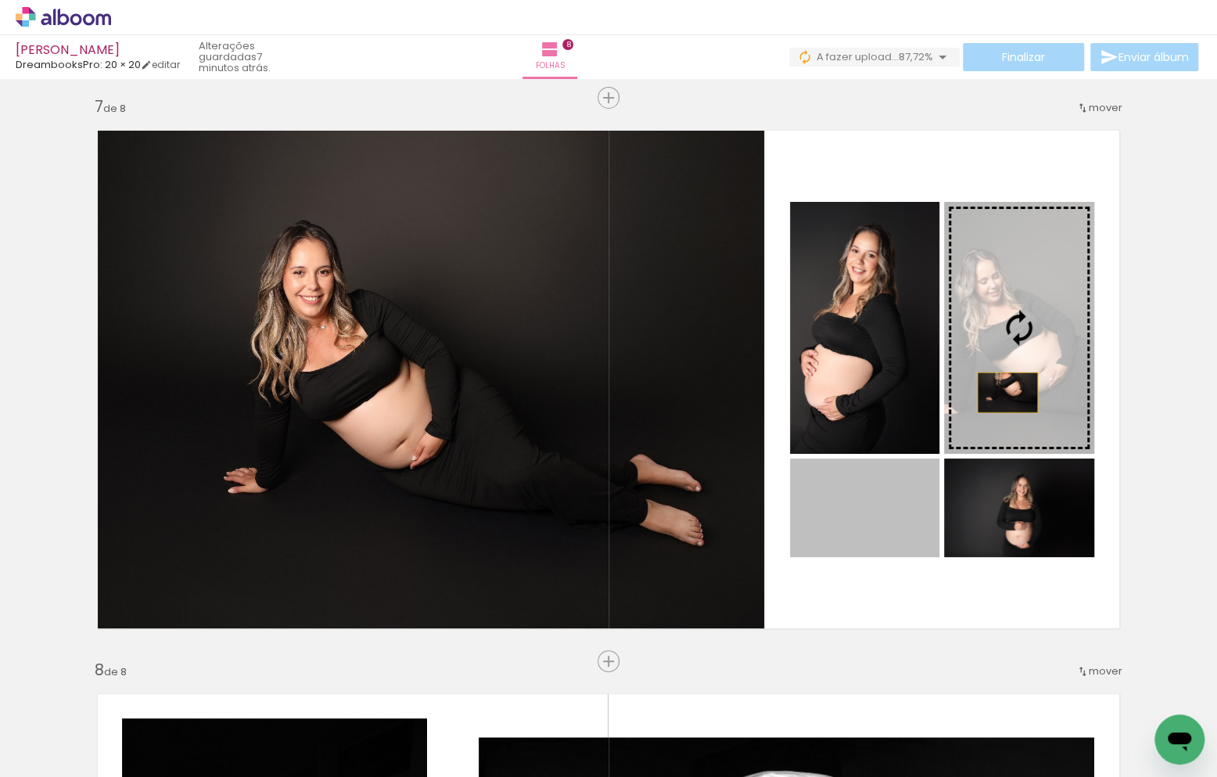
drag, startPoint x: 904, startPoint y: 528, endPoint x: 1041, endPoint y: 397, distance: 189.2
click at [0, 0] on slot at bounding box center [0, 0] width 0 height 0
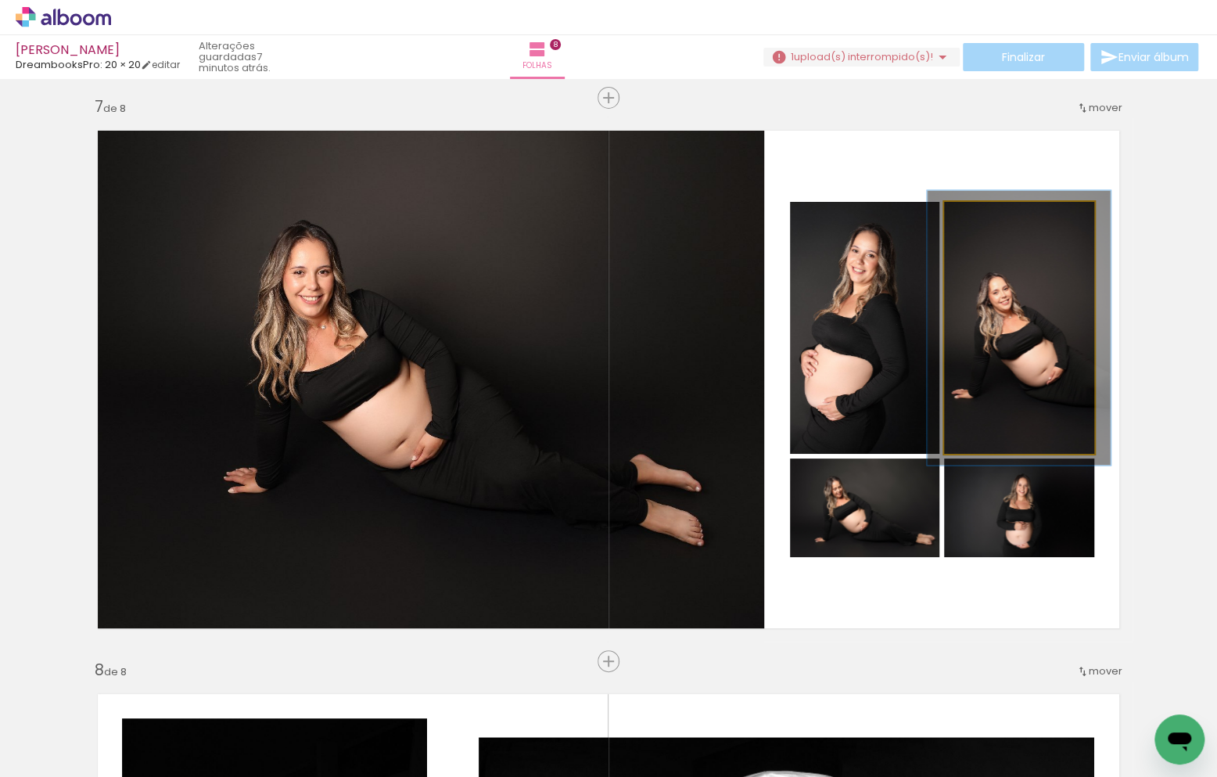
type paper-slider "109"
click at [990, 218] on div at bounding box center [985, 218] width 25 height 25
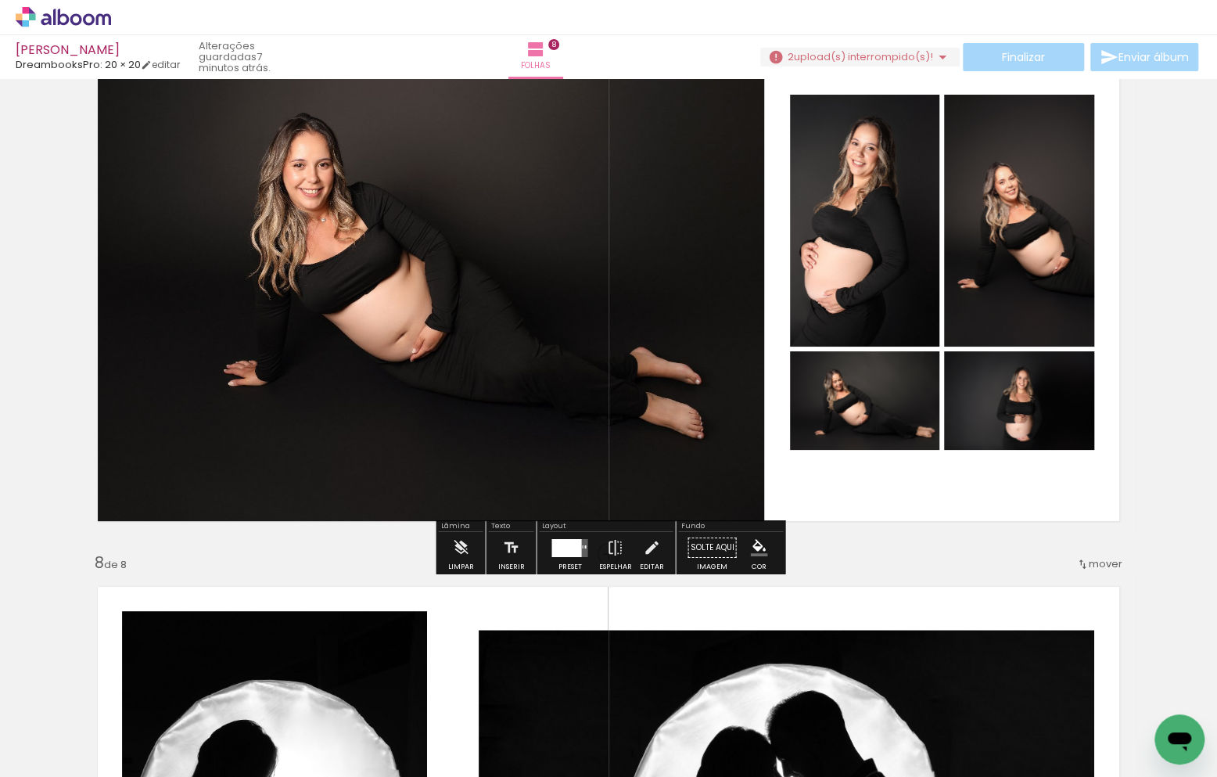
scroll to position [3497, 0]
